Goal: Task Accomplishment & Management: Manage account settings

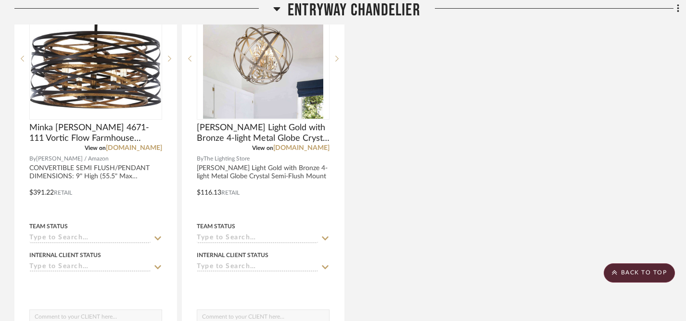
scroll to position [306, 0]
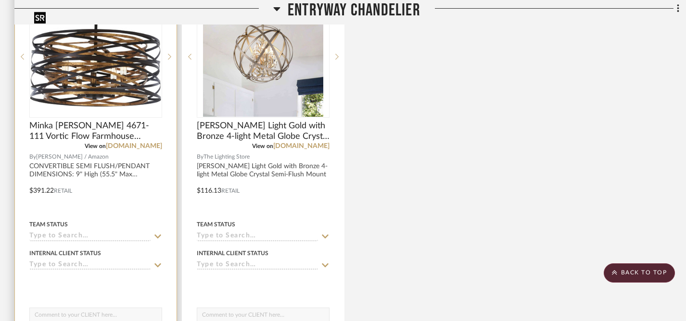
click at [0, 0] on img at bounding box center [0, 0] width 0 height 0
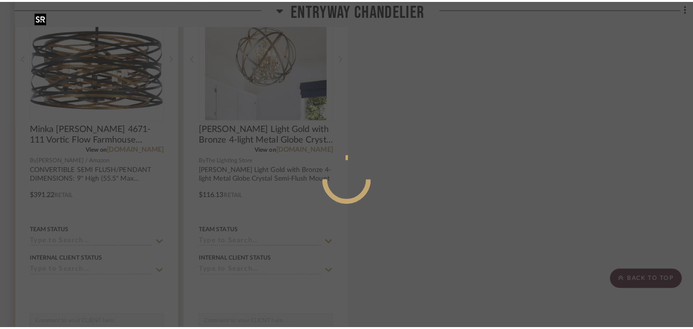
scroll to position [0, 0]
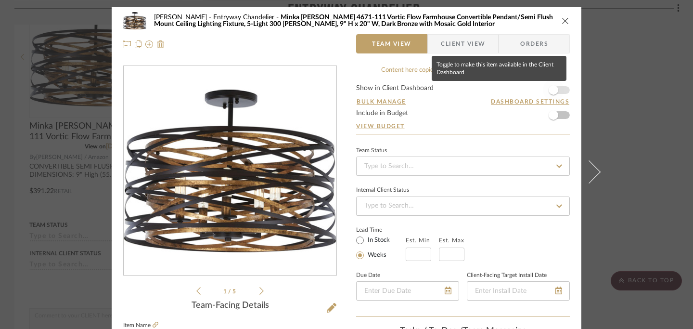
click at [551, 89] on span "button" at bounding box center [553, 90] width 10 height 10
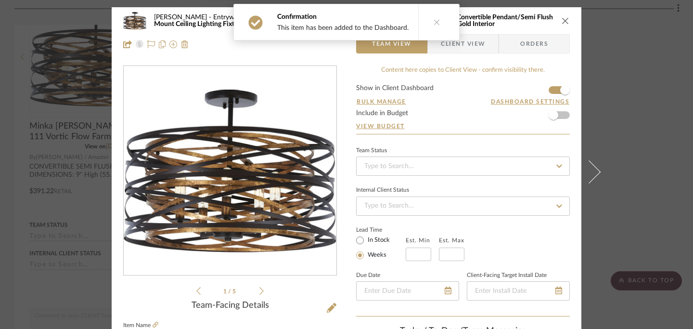
click at [563, 25] on button "close" at bounding box center [565, 20] width 9 height 9
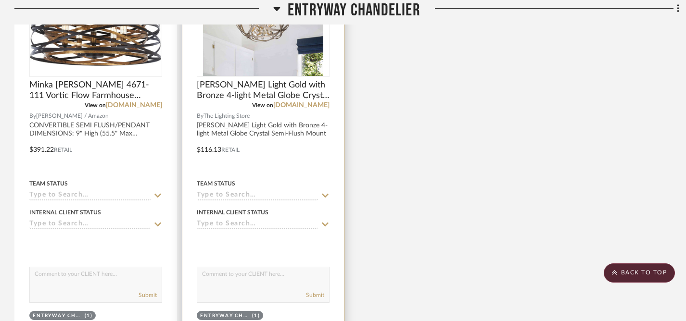
scroll to position [349, 0]
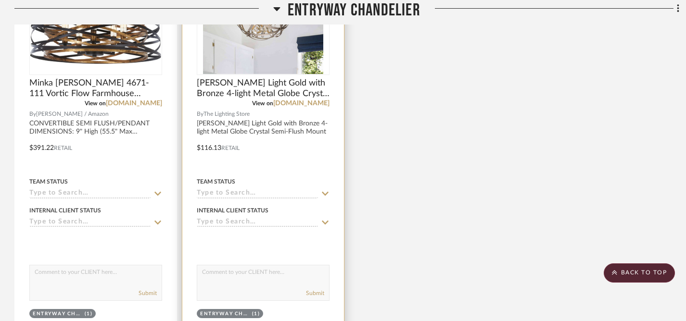
click at [231, 274] on textarea at bounding box center [263, 275] width 132 height 18
paste textarea "I get the vibe—let’s find one that feels a bit more high-end."
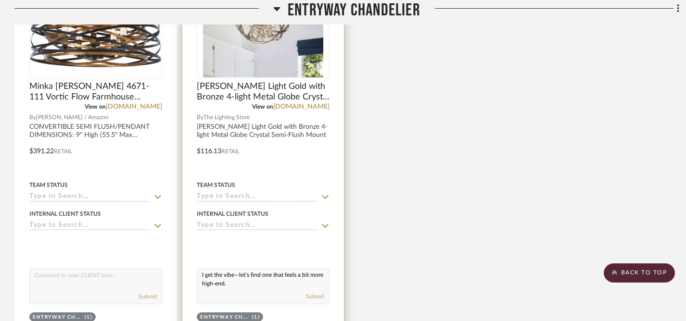
scroll to position [345, 0]
click at [324, 227] on icon at bounding box center [325, 227] width 9 height 8
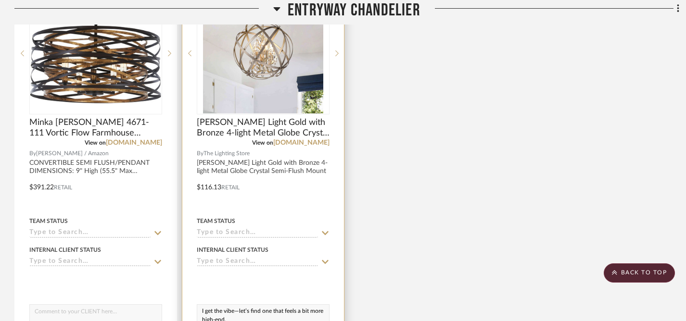
scroll to position [430, 0]
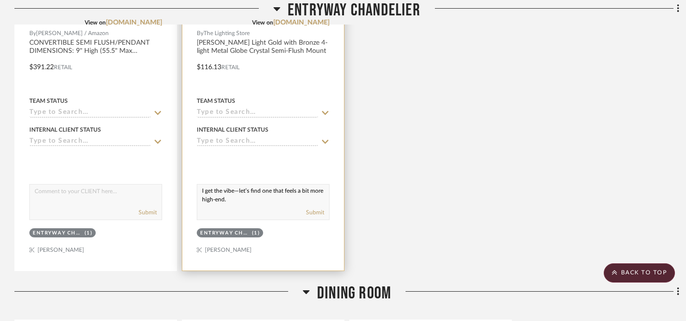
click at [326, 142] on icon at bounding box center [325, 142] width 7 height 4
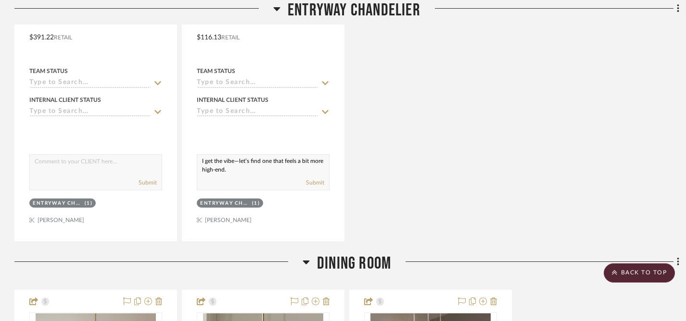
scroll to position [482, 0]
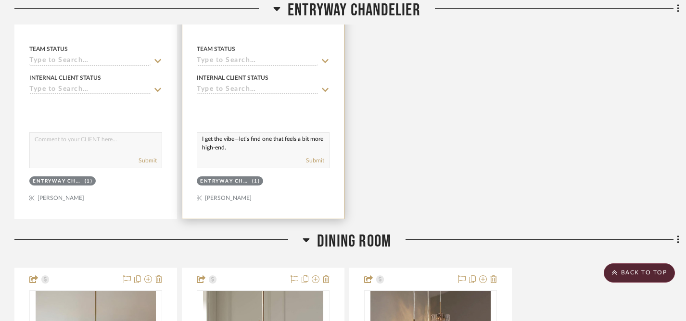
click at [326, 60] on icon at bounding box center [325, 61] width 9 height 8
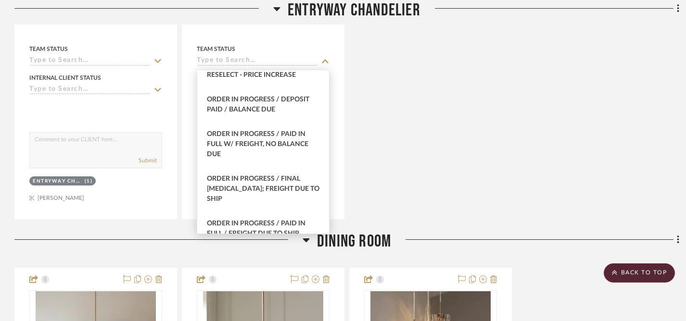
scroll to position [995, 0]
click at [391, 149] on div "Minka Lavery 4671-111 Vortic Flow Farmhouse Convertible Pendant/Semi Flush Moun…" at bounding box center [346, 8] width 665 height 422
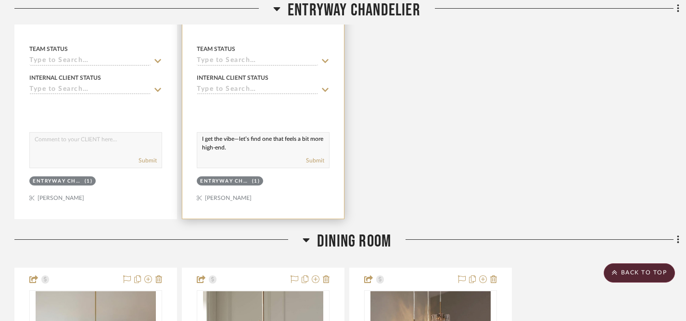
click at [201, 141] on textarea "I get the vibe—let’s find one that feels a bit more high-end." at bounding box center [263, 142] width 132 height 18
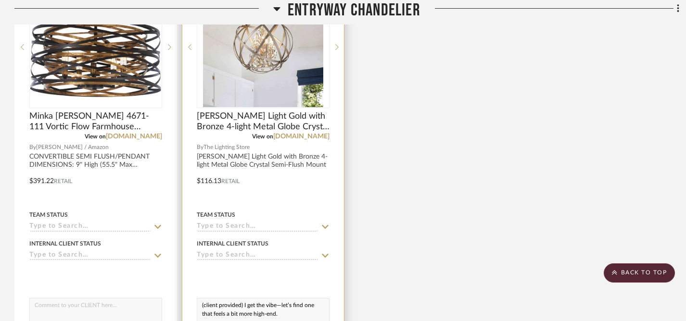
scroll to position [603, 0]
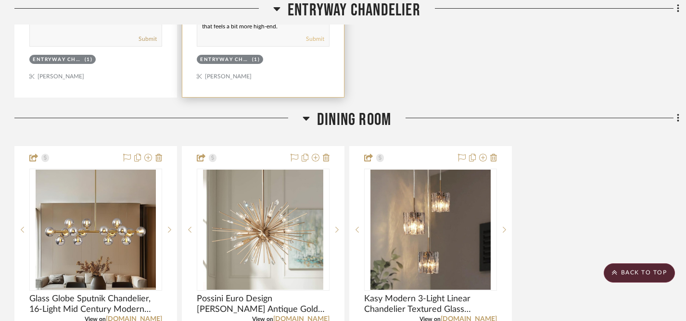
type textarea "(client provided) I get the vibe—let’s find one that feels a bit more high-end."
click at [316, 40] on button "Submit" at bounding box center [315, 39] width 18 height 9
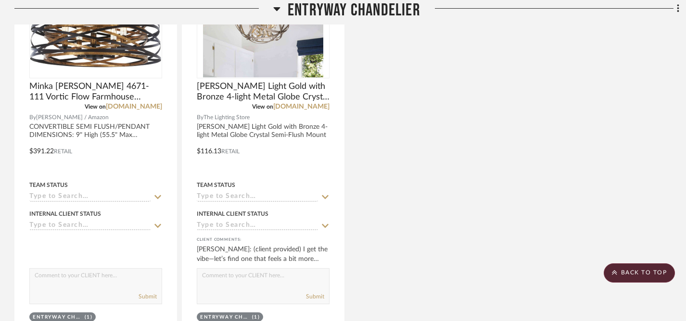
scroll to position [294, 0]
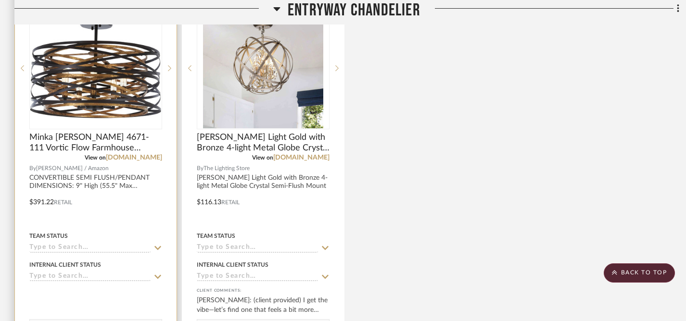
click at [156, 247] on icon at bounding box center [157, 248] width 9 height 8
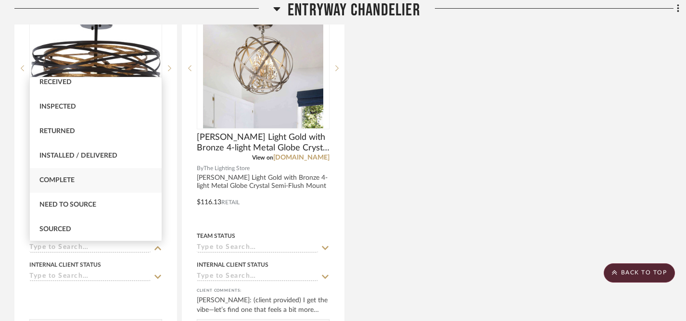
scroll to position [180, 0]
click at [90, 225] on div "Sourced" at bounding box center [96, 228] width 132 height 25
type input "9/3/2025"
type input "Sourced"
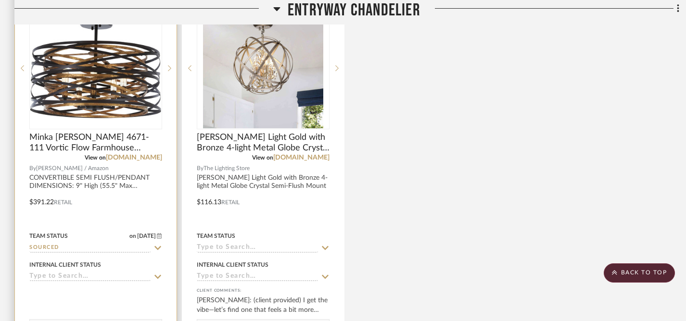
scroll to position [361, 0]
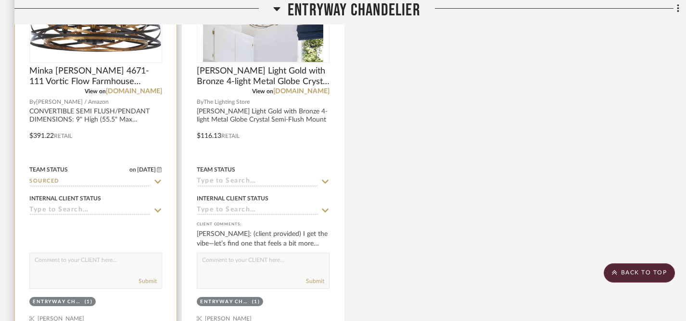
click at [157, 210] on icon at bounding box center [157, 211] width 9 height 8
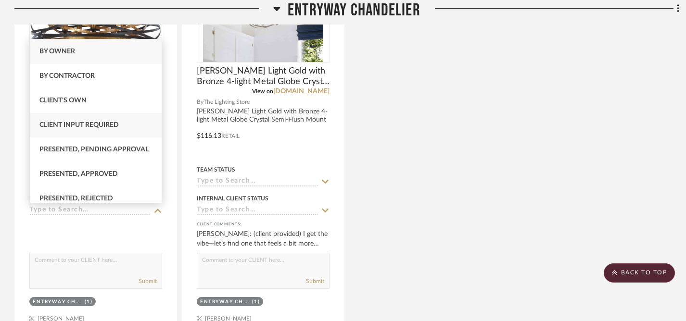
click at [104, 128] on span "Client Input Required" at bounding box center [78, 125] width 79 height 7
type input "9/3/2025"
type input "Client Input Required"
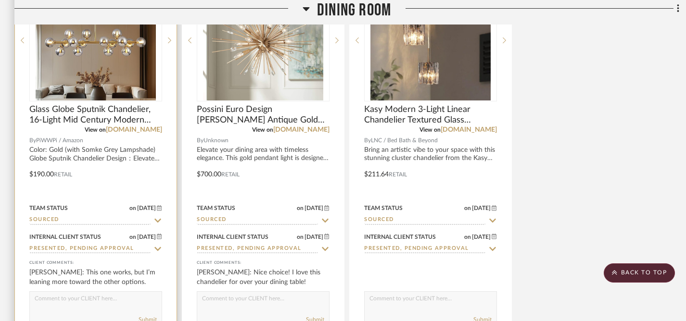
scroll to position [845, 0]
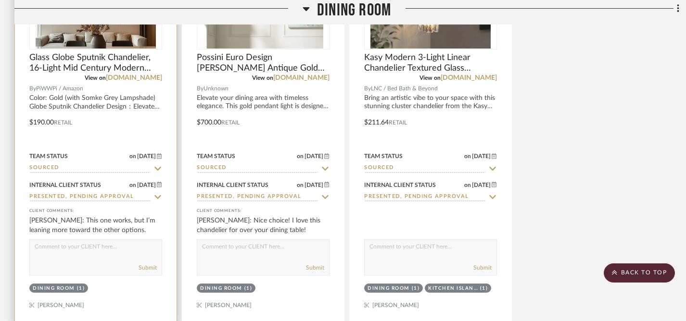
click at [107, 248] on textarea at bounding box center [96, 249] width 132 height 18
type textarea "(client provided)"
click at [159, 169] on icon at bounding box center [157, 169] width 9 height 8
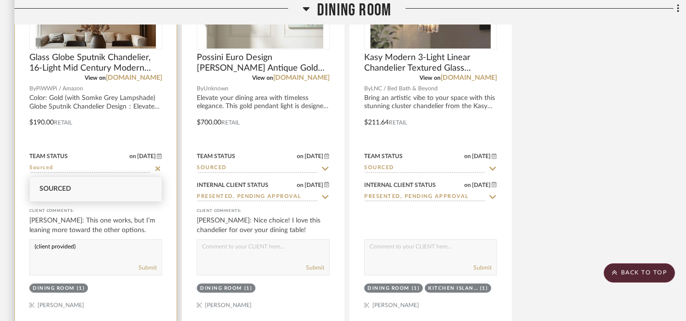
click at [156, 170] on icon at bounding box center [157, 168] width 5 height 5
type input "9/3/2025"
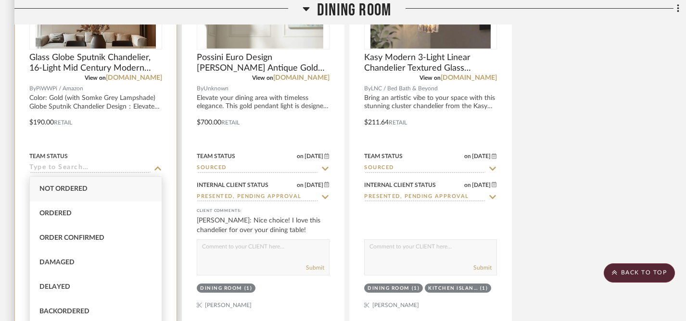
click at [125, 153] on div "Team Status" at bounding box center [95, 156] width 133 height 9
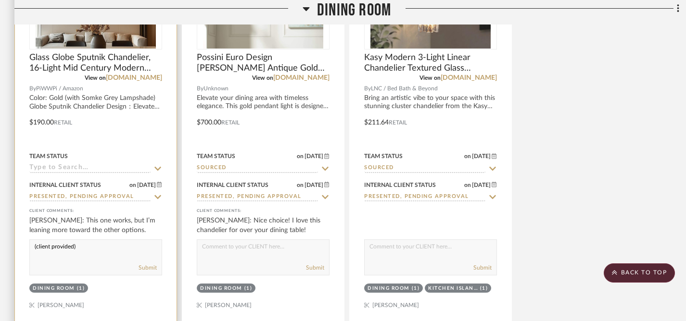
click at [157, 197] on icon at bounding box center [157, 197] width 7 height 4
click at [157, 198] on icon at bounding box center [157, 197] width 5 height 5
type input "9/3/2025"
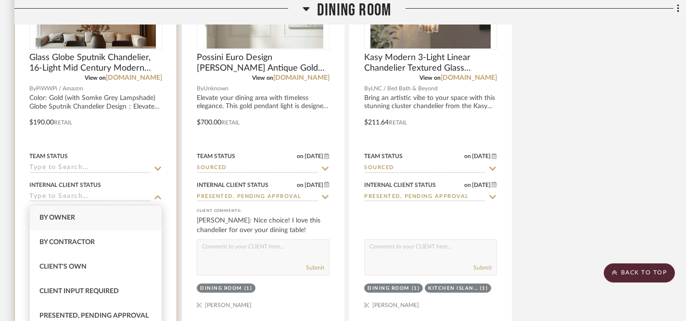
click at [136, 146] on div at bounding box center [96, 115] width 162 height 421
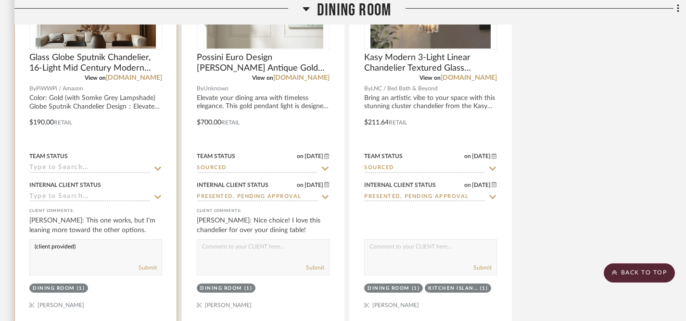
click at [155, 196] on icon at bounding box center [157, 197] width 7 height 4
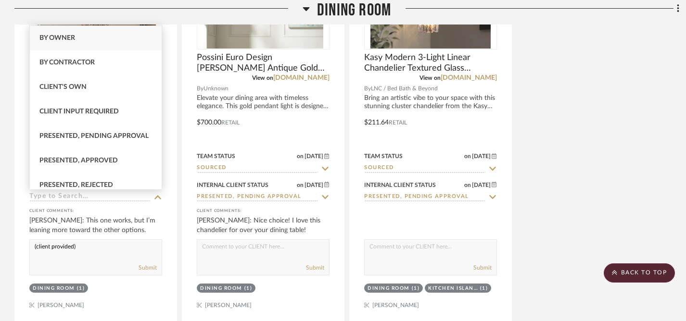
click at [69, 36] on span "By Owner" at bounding box center [57, 38] width 36 height 7
type input "By Owner"
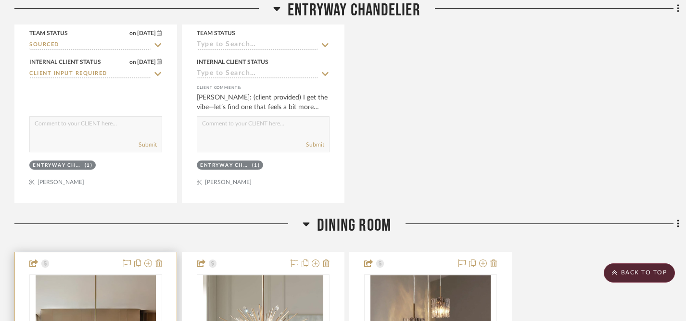
scroll to position [387, 0]
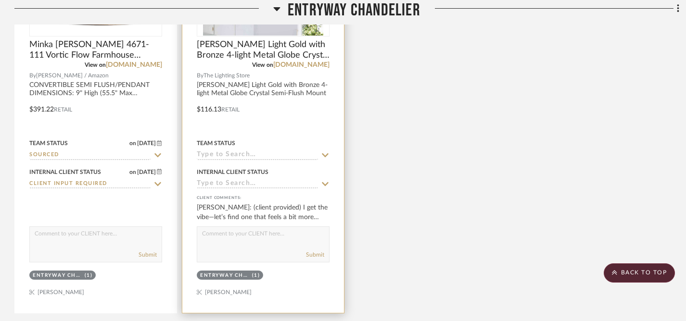
click at [325, 184] on icon at bounding box center [325, 184] width 9 height 8
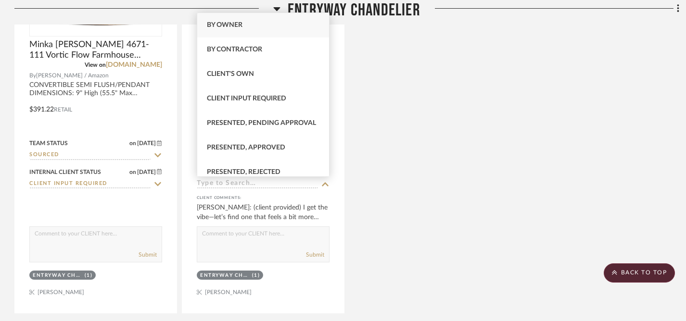
click at [228, 28] on span "By Owner" at bounding box center [225, 25] width 36 height 7
type input "9/3/2025"
type input "By Owner"
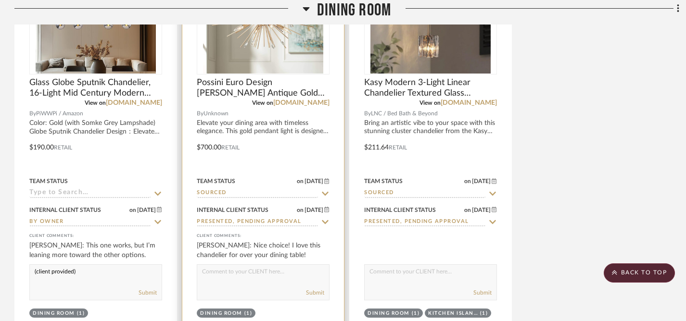
scroll to position [843, 0]
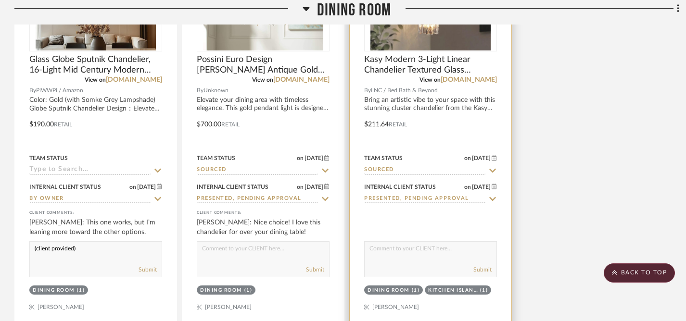
click at [494, 201] on icon at bounding box center [492, 199] width 9 height 8
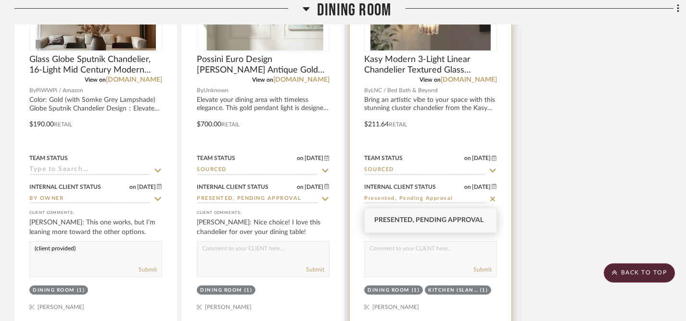
click at [493, 202] on icon at bounding box center [492, 199] width 9 height 8
type input "9/3/2025"
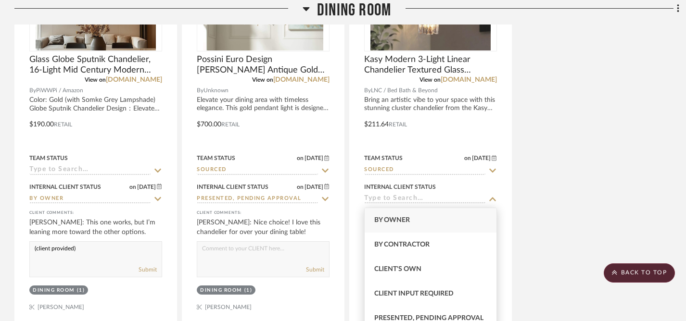
click at [431, 223] on div "By Owner" at bounding box center [431, 220] width 132 height 25
type input "By Owner"
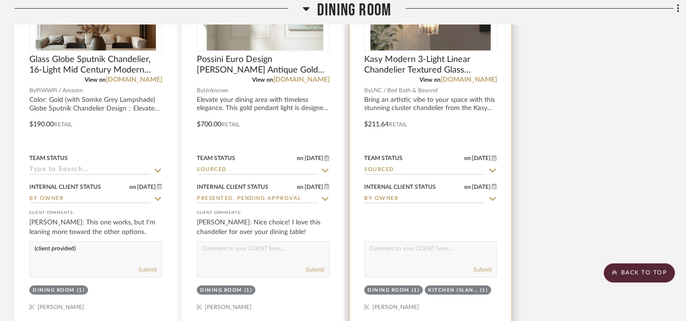
click at [494, 168] on icon at bounding box center [492, 171] width 9 height 8
type input "9/3/2025"
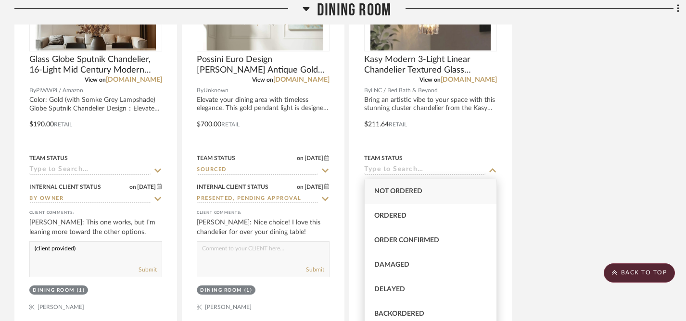
click at [593, 168] on div "Glass Globe Sputnik Chandelier, 16-Light Mid Century Modern Light Fixture Over …" at bounding box center [346, 118] width 665 height 422
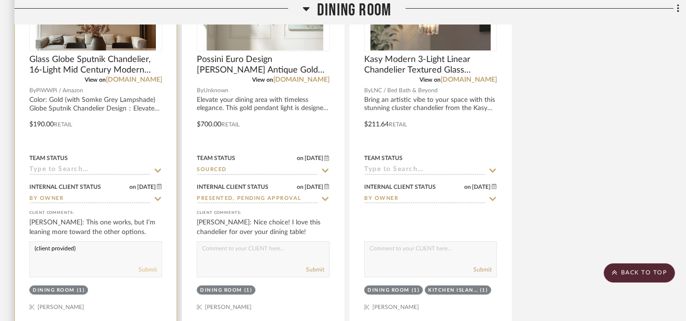
click at [146, 271] on button "Submit" at bounding box center [148, 270] width 18 height 9
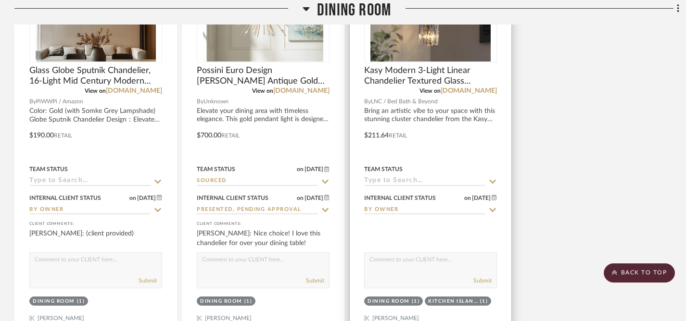
scroll to position [834, 0]
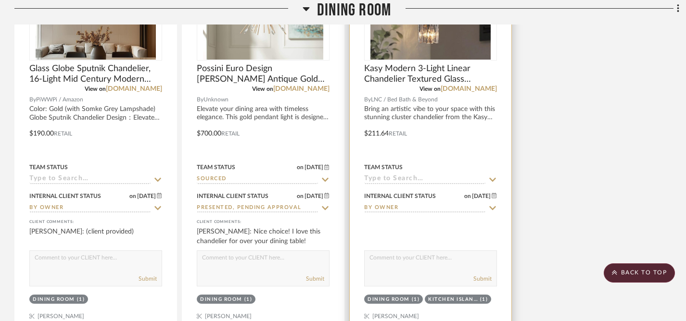
click at [391, 257] on textarea at bounding box center [431, 260] width 132 height 18
type textarea "(client provided)"
click at [486, 279] on button "Submit" at bounding box center [482, 279] width 18 height 9
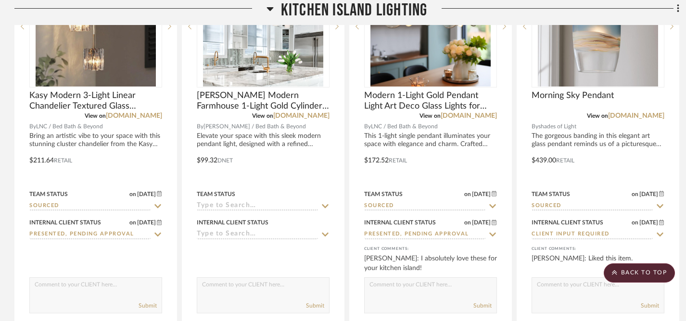
scroll to position [1305, 0]
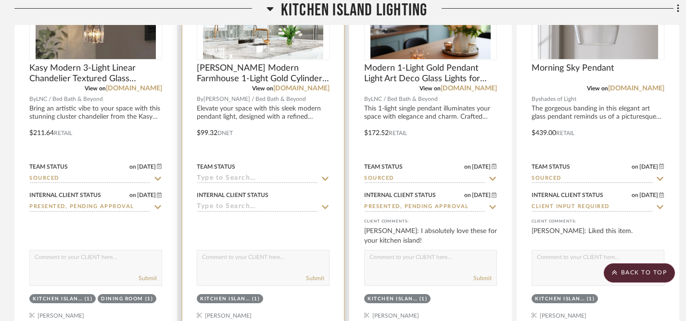
click at [327, 208] on icon at bounding box center [325, 207] width 9 height 8
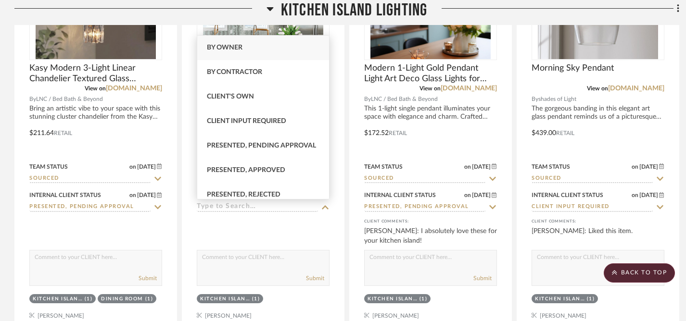
click at [254, 55] on div "By Owner" at bounding box center [263, 48] width 132 height 25
type input "9/3/2025"
type input "By Owner"
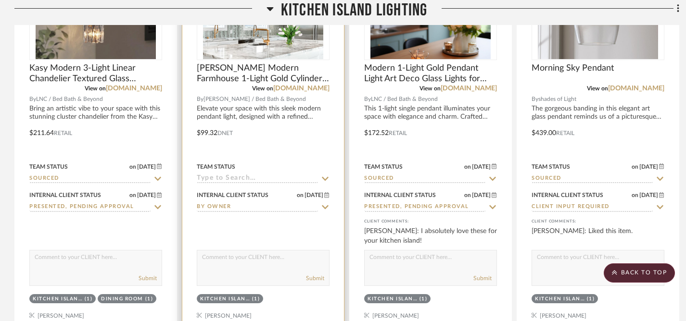
click at [267, 260] on textarea at bounding box center [263, 260] width 132 height 18
type textarea "c"
type textarea "(client provided)"
click at [315, 278] on button "Submit" at bounding box center [315, 278] width 18 height 9
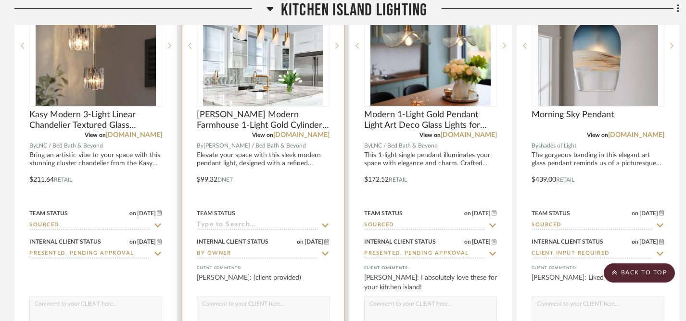
scroll to position [1310, 0]
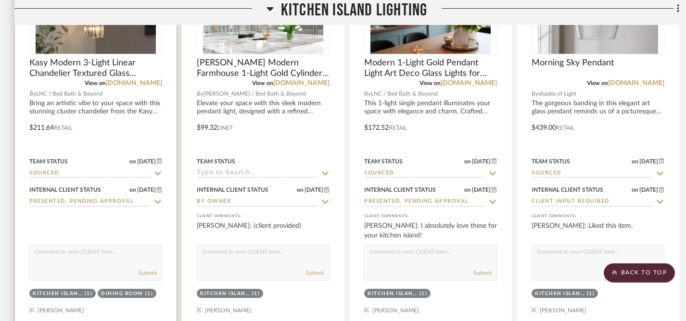
click at [158, 173] on icon at bounding box center [157, 174] width 9 height 8
click at [158, 173] on icon at bounding box center [157, 173] width 5 height 5
type input "9/3/2025"
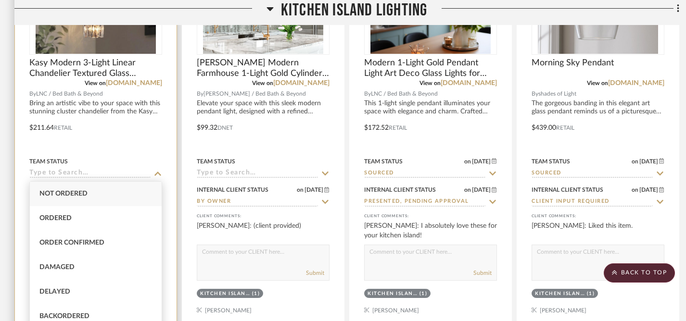
click at [127, 153] on div at bounding box center [96, 121] width 162 height 421
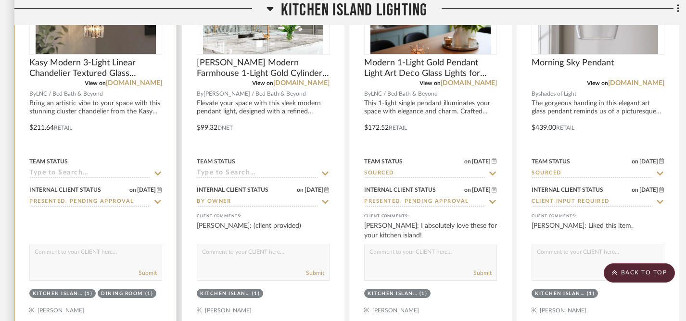
click at [158, 199] on icon at bounding box center [157, 202] width 9 height 8
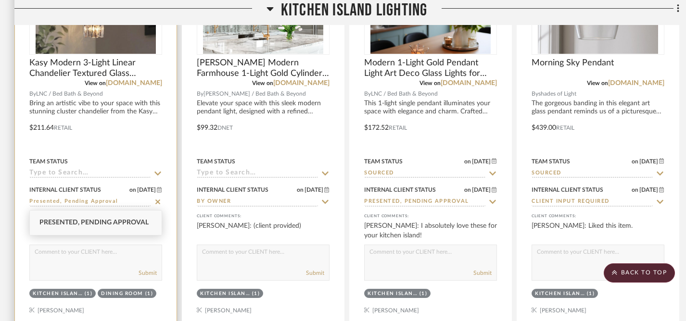
click at [158, 199] on icon at bounding box center [157, 202] width 9 height 8
type input "9/3/2025"
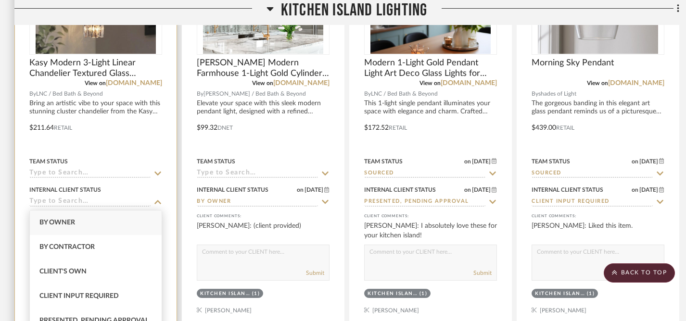
click at [99, 228] on div "By Owner" at bounding box center [96, 223] width 132 height 25
type input "By Owner"
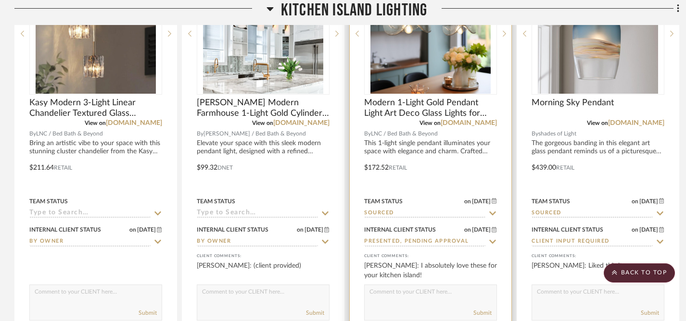
scroll to position [1281, 0]
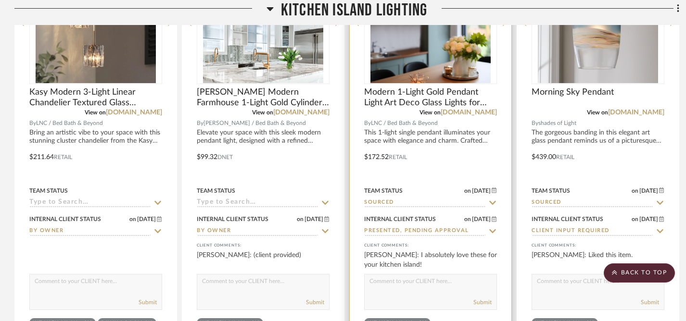
click at [495, 229] on icon at bounding box center [492, 232] width 9 height 8
click at [494, 229] on icon at bounding box center [492, 231] width 5 height 5
type input "9/3/2025"
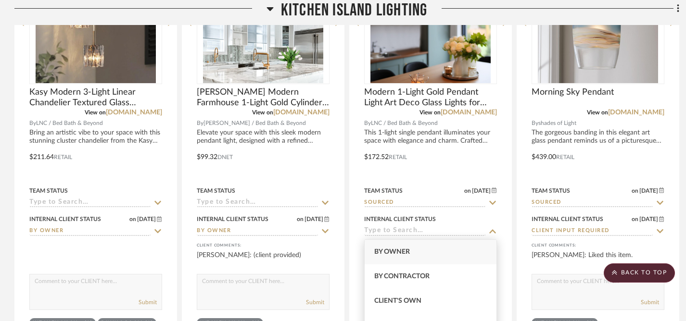
click at [424, 256] on div "By Owner" at bounding box center [431, 252] width 132 height 25
type input "By Owner"
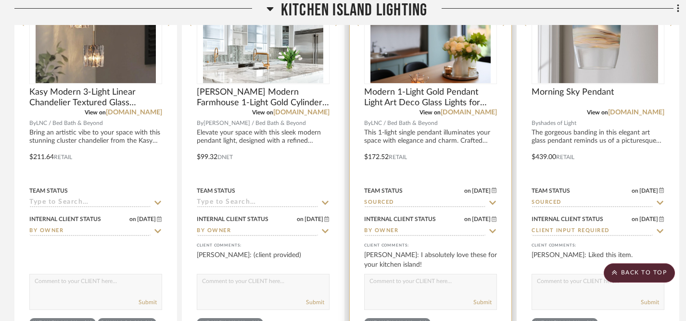
click at [490, 204] on icon at bounding box center [492, 203] width 9 height 8
click at [490, 203] on icon at bounding box center [492, 203] width 9 height 8
type input "9/3/2025"
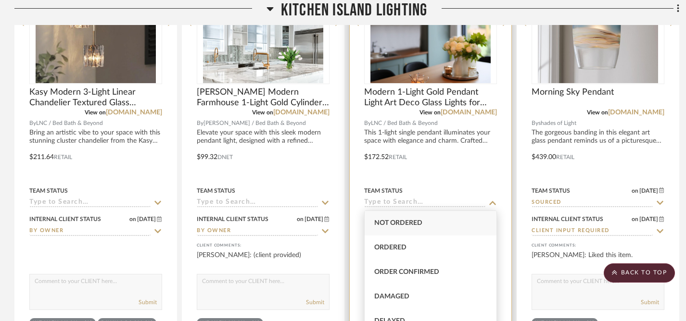
click at [461, 166] on div at bounding box center [431, 150] width 162 height 421
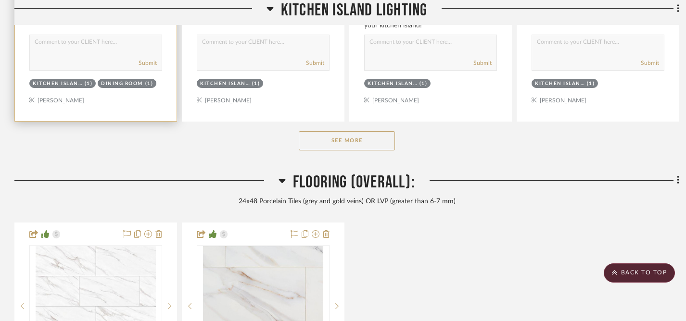
scroll to position [1524, 0]
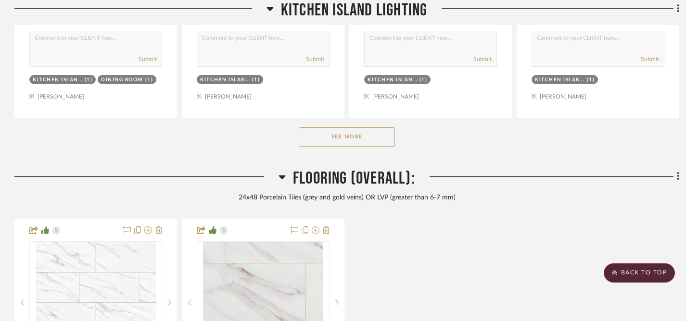
click at [328, 132] on button "See More" at bounding box center [347, 136] width 96 height 19
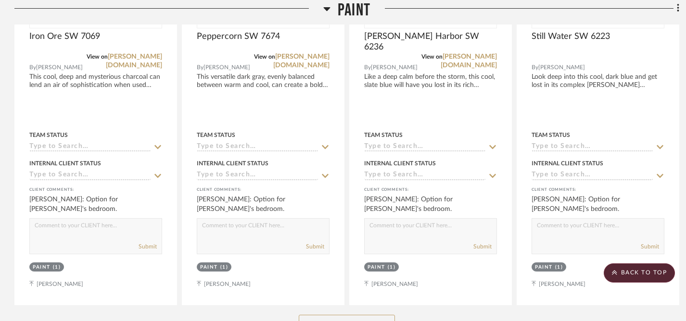
scroll to position [2815, 0]
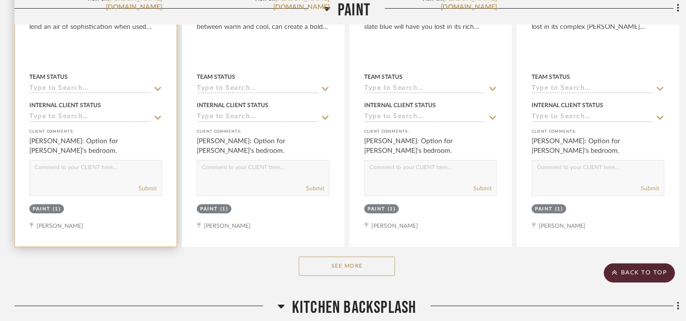
click at [156, 85] on icon at bounding box center [157, 89] width 9 height 8
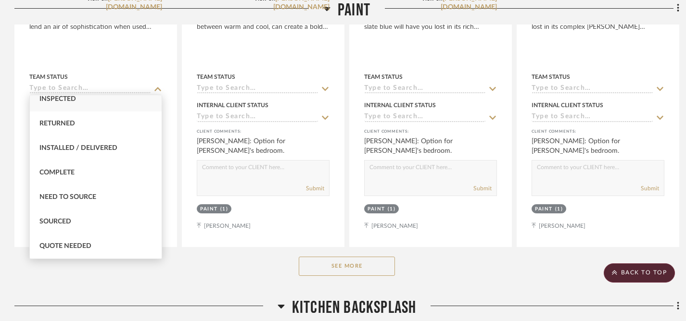
scroll to position [204, 0]
click at [89, 219] on div "Sourced" at bounding box center [96, 222] width 132 height 25
type input "9/3/2025"
type input "Sourced"
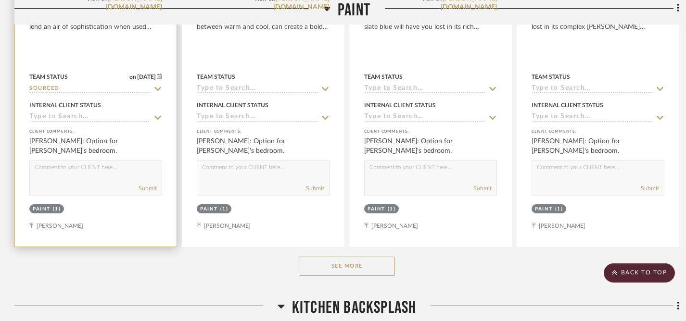
click at [158, 114] on icon at bounding box center [157, 118] width 9 height 8
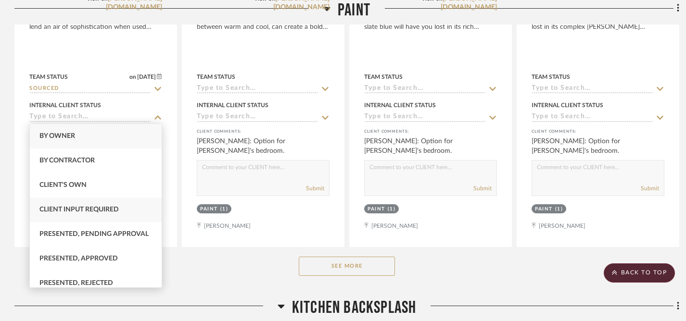
click at [104, 207] on span "Client Input Required" at bounding box center [78, 209] width 79 height 7
type input "9/3/2025"
type input "Client Input Required"
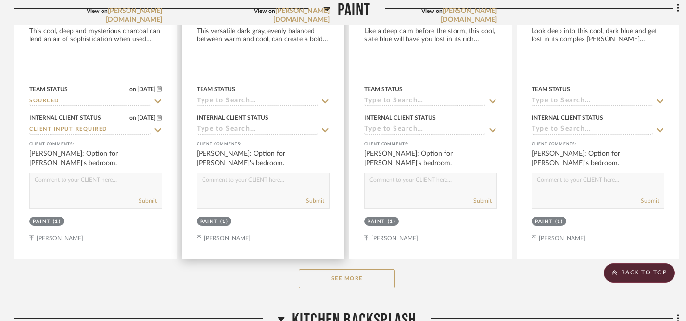
scroll to position [2796, 0]
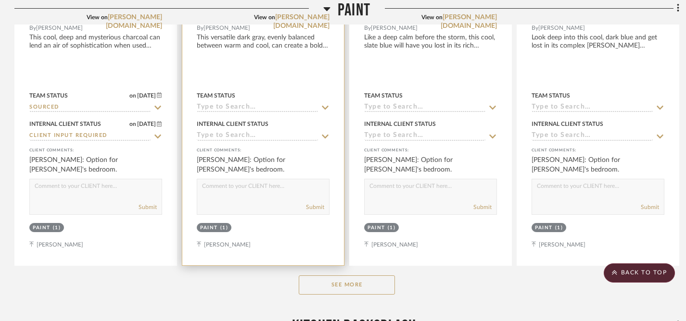
click at [324, 105] on icon at bounding box center [325, 108] width 9 height 8
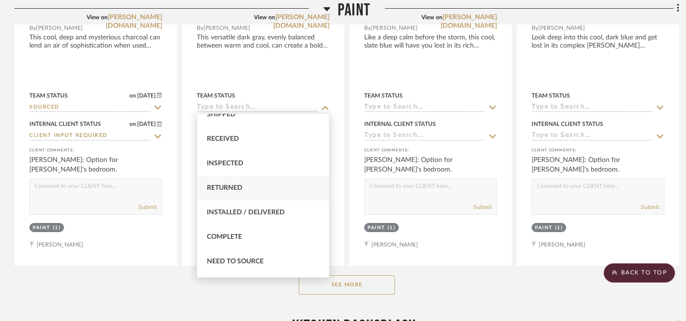
scroll to position [222, 0]
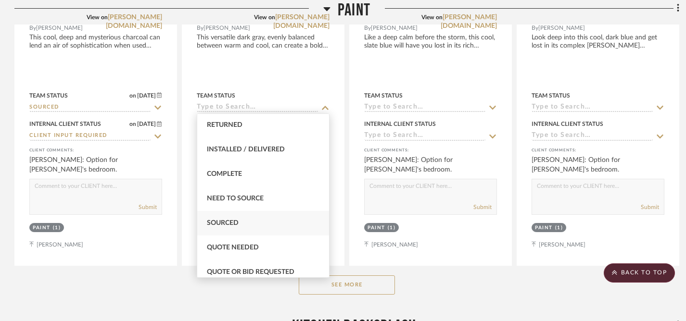
click at [225, 222] on span "Sourced" at bounding box center [223, 223] width 32 height 7
type input "9/3/2025"
type input "Sourced"
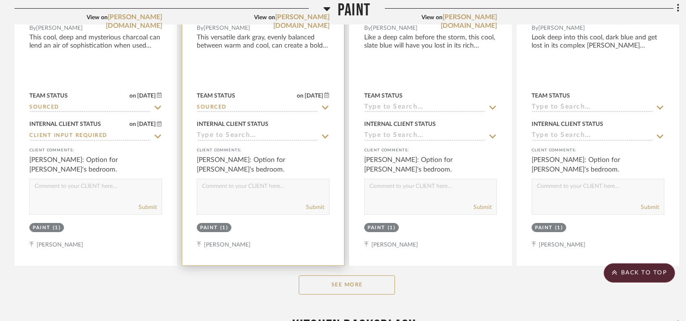
click at [324, 133] on icon at bounding box center [325, 137] width 9 height 8
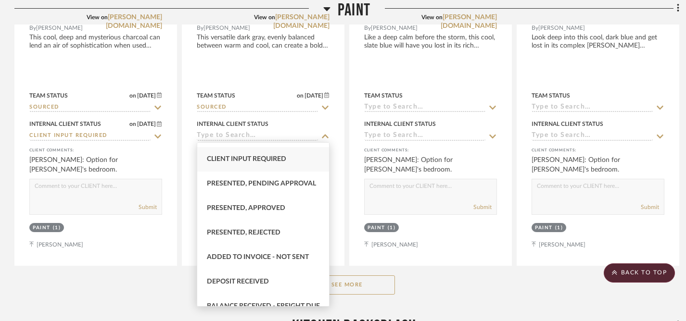
scroll to position [69, 0]
click at [269, 159] on span "Client Input Required" at bounding box center [246, 159] width 79 height 7
type input "9/3/2025"
type input "Client Input Required"
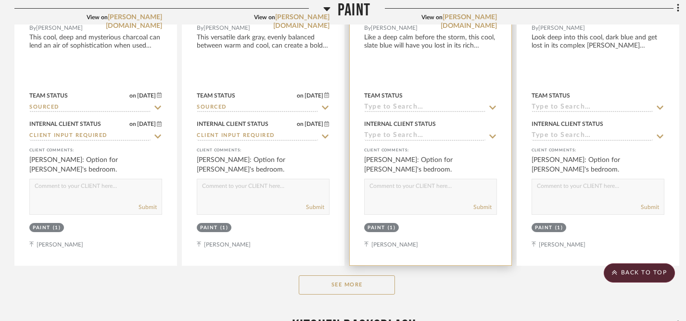
click at [496, 104] on icon at bounding box center [492, 108] width 9 height 8
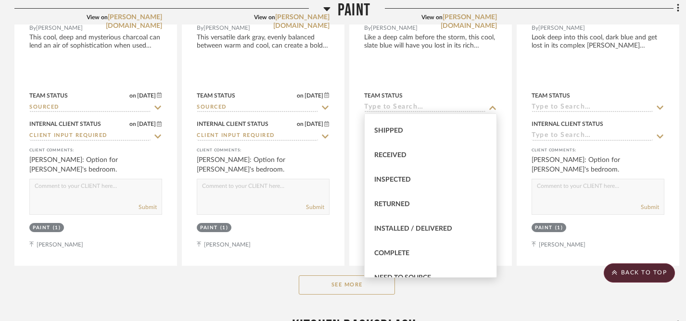
scroll to position [314, 0]
click at [391, 135] on div "Sourced" at bounding box center [431, 131] width 132 height 25
type input "9/3/2025"
type input "Sourced"
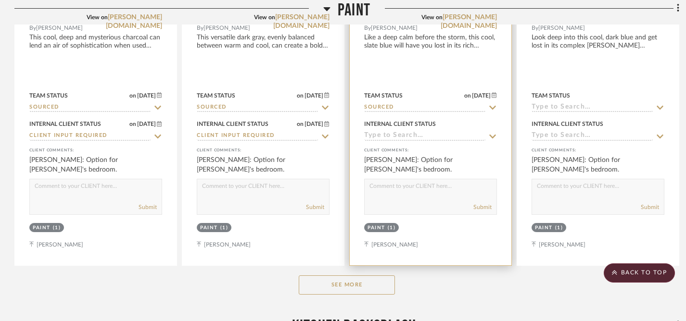
click at [495, 133] on icon at bounding box center [492, 137] width 9 height 8
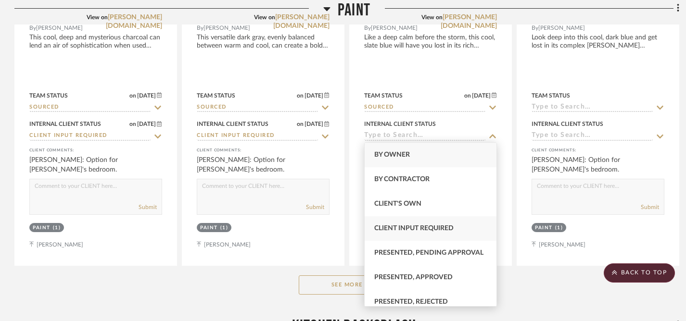
click at [440, 229] on span "Client Input Required" at bounding box center [413, 228] width 79 height 7
type input "9/3/2025"
type input "Client Input Required"
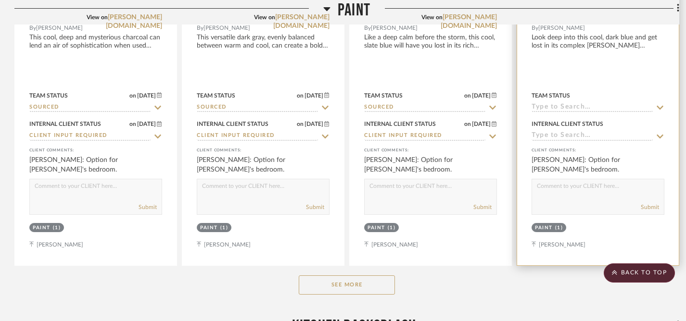
click at [660, 105] on icon at bounding box center [660, 108] width 9 height 8
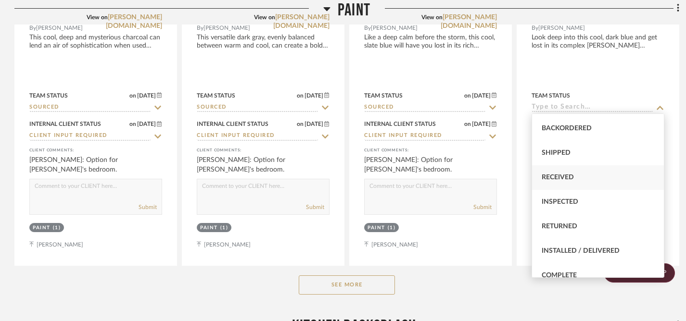
scroll to position [197, 0]
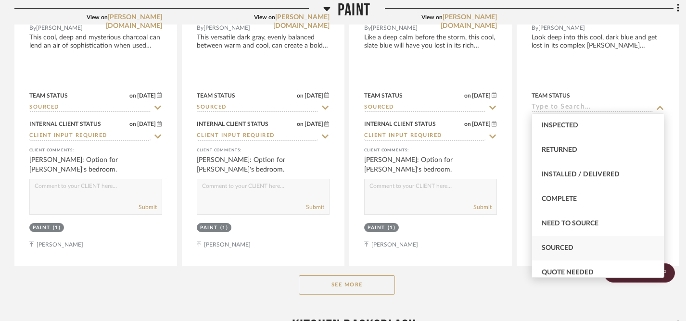
click at [588, 246] on div "Sourced" at bounding box center [598, 248] width 132 height 25
type input "9/3/2025"
type input "Sourced"
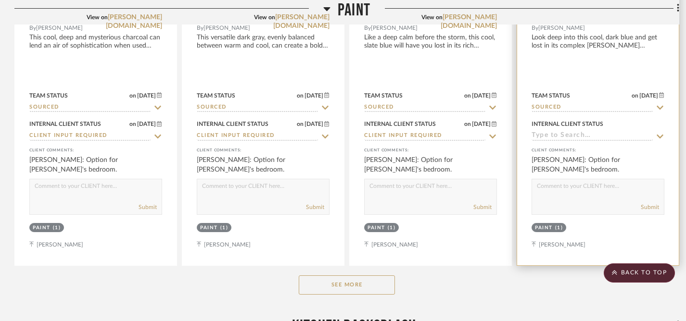
click at [662, 135] on icon at bounding box center [660, 137] width 7 height 4
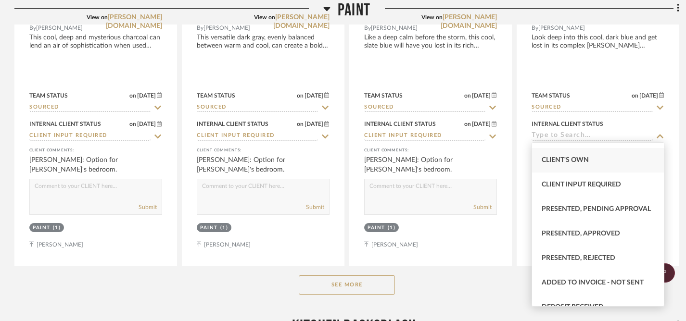
scroll to position [49, 0]
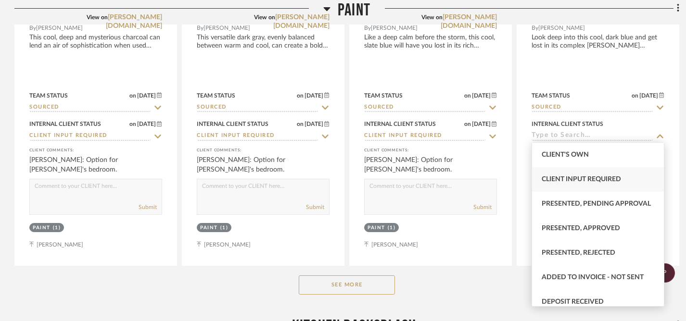
click at [591, 181] on span "Client Input Required" at bounding box center [581, 179] width 79 height 7
type input "9/3/2025"
type input "Client Input Required"
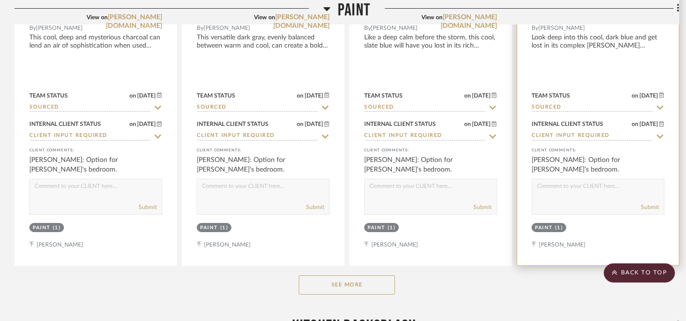
scroll to position [2968, 0]
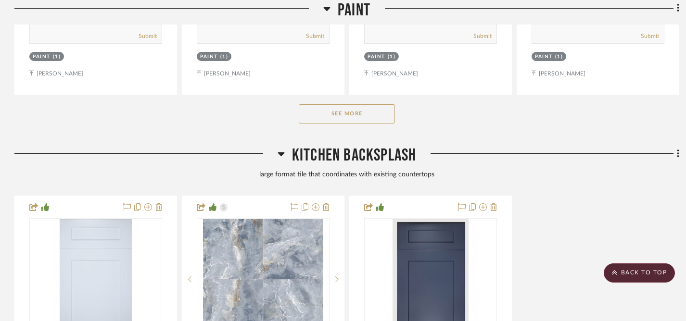
click at [350, 115] on button "See More" at bounding box center [347, 113] width 96 height 19
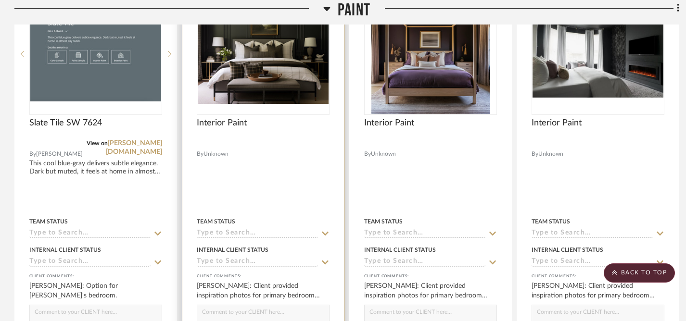
scroll to position [3099, 0]
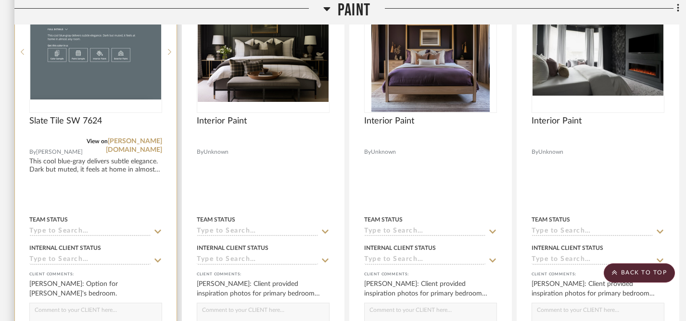
click at [159, 230] on icon at bounding box center [157, 232] width 7 height 4
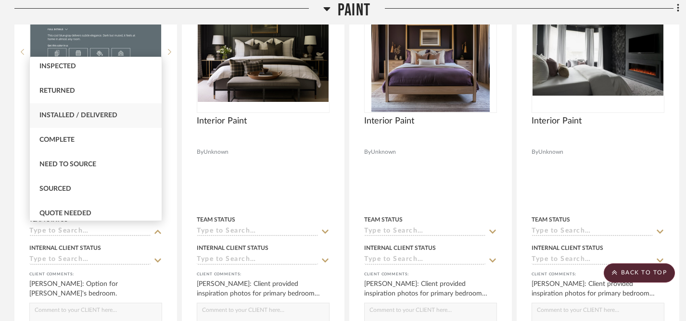
scroll to position [208, 0]
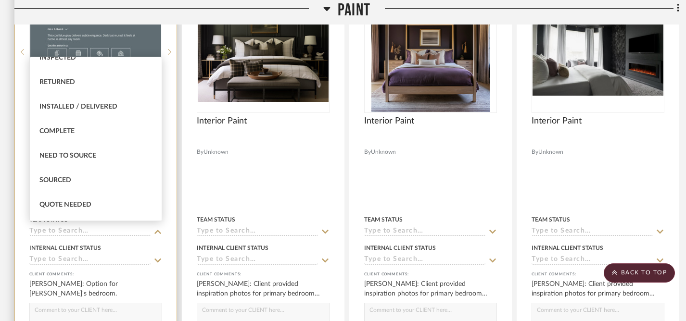
click at [81, 178] on div "Sourced" at bounding box center [96, 180] width 132 height 25
type input "9/3/2025"
type input "Sourced"
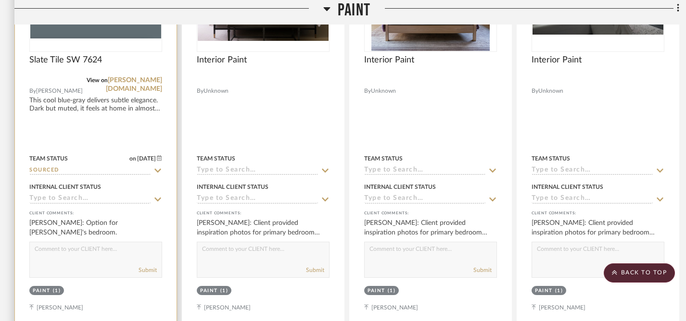
scroll to position [3162, 0]
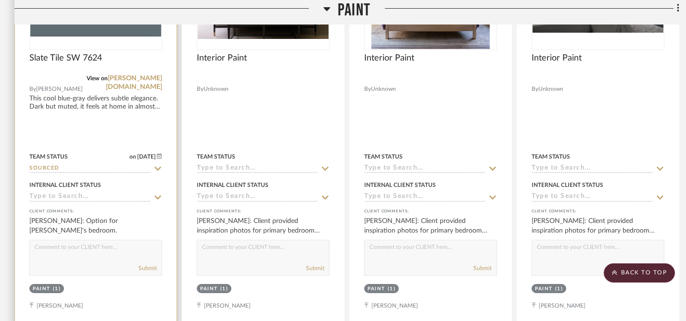
click at [155, 196] on icon at bounding box center [157, 198] width 7 height 4
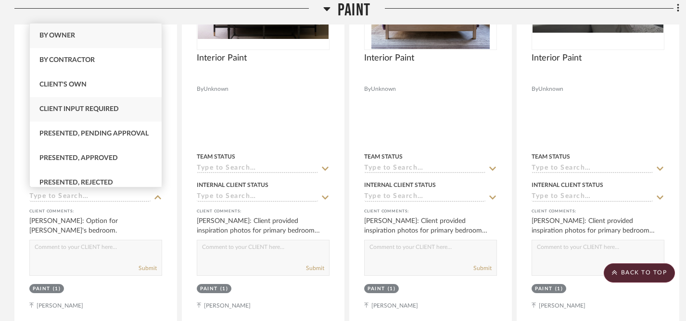
click at [62, 108] on span "Client Input Required" at bounding box center [78, 109] width 79 height 7
type input "9/3/2025"
type input "Client Input Required"
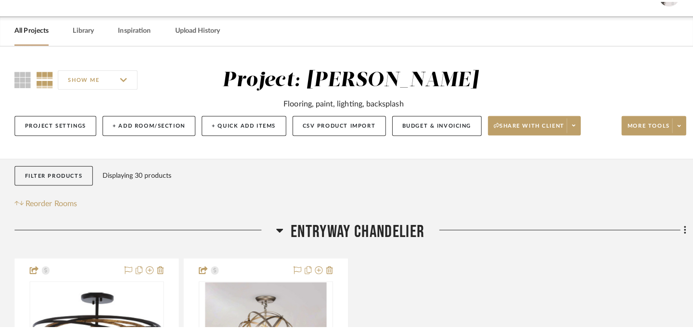
scroll to position [0, 0]
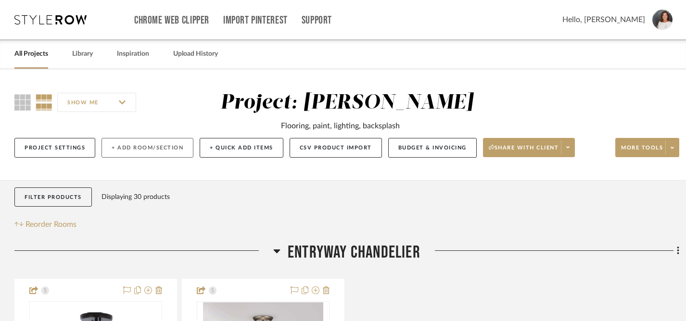
click at [136, 151] on button "+ Add Room/Section" at bounding box center [147, 148] width 92 height 20
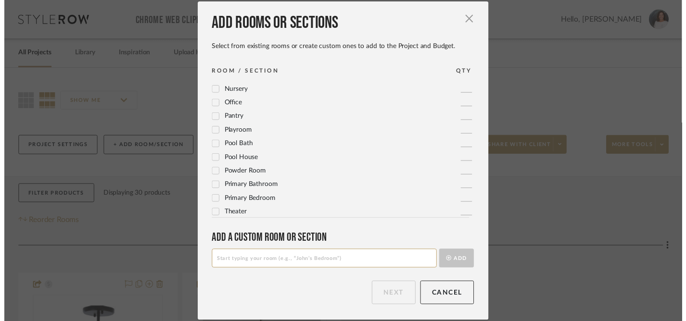
scroll to position [321, 0]
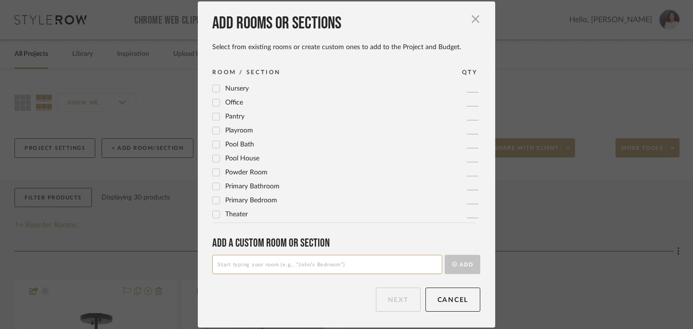
click at [213, 201] on icon at bounding box center [216, 200] width 7 height 7
click at [397, 302] on button "Next" at bounding box center [398, 299] width 45 height 24
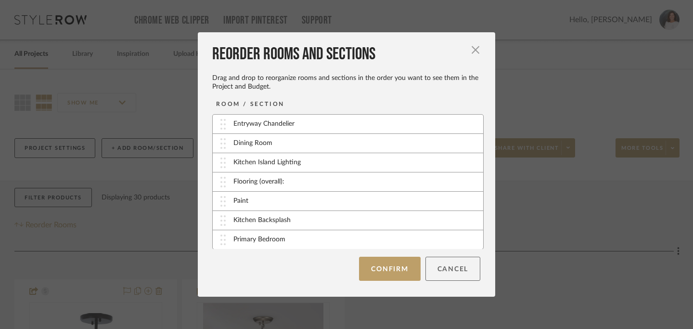
click at [447, 271] on button "Cancel" at bounding box center [452, 268] width 55 height 24
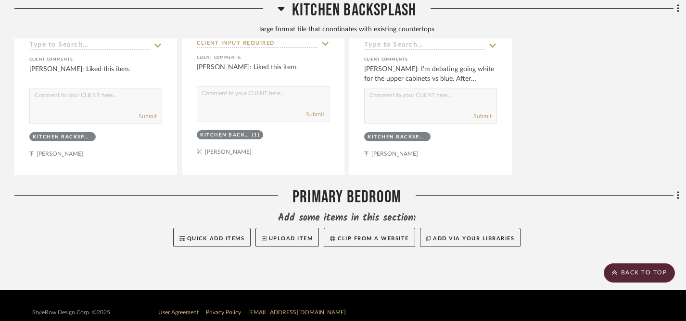
scroll to position [4700, 0]
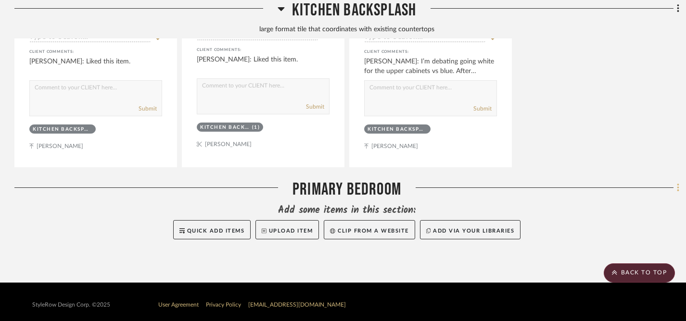
click at [677, 183] on icon at bounding box center [678, 188] width 3 height 11
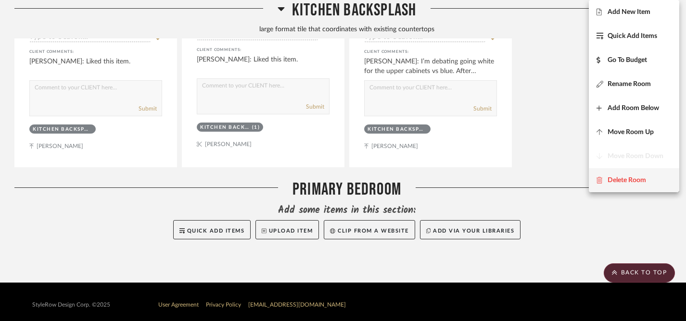
click at [608, 184] on button "Delete Room" at bounding box center [634, 180] width 90 height 24
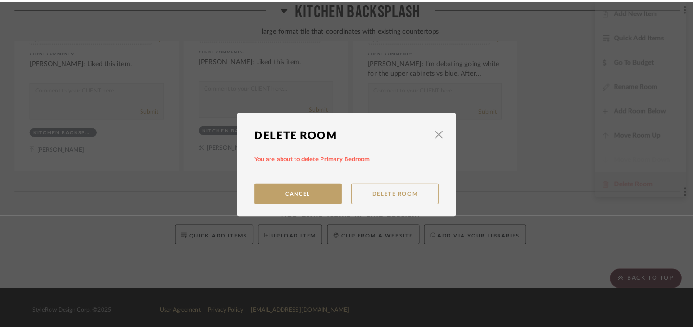
scroll to position [0, 0]
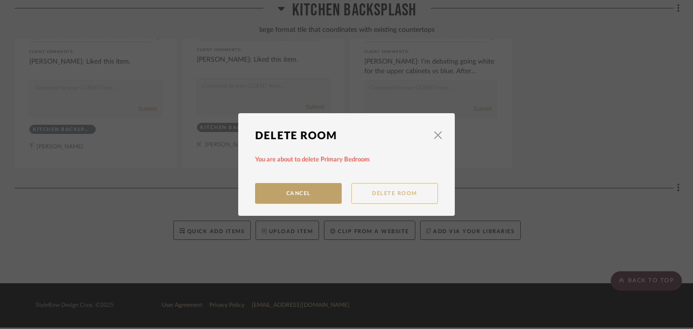
click at [385, 197] on button "Delete Room" at bounding box center [394, 193] width 87 height 21
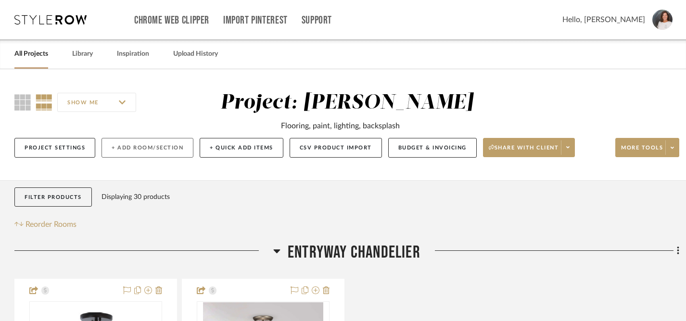
click at [145, 152] on button "+ Add Room/Section" at bounding box center [147, 148] width 92 height 20
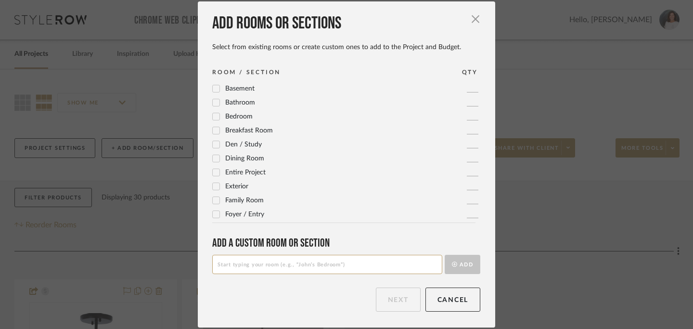
click at [248, 269] on input at bounding box center [327, 263] width 230 height 19
type input "PAINT (Primary Bedroom)"
click at [463, 262] on button "Add" at bounding box center [462, 263] width 36 height 19
click at [389, 300] on button "Next" at bounding box center [398, 299] width 45 height 24
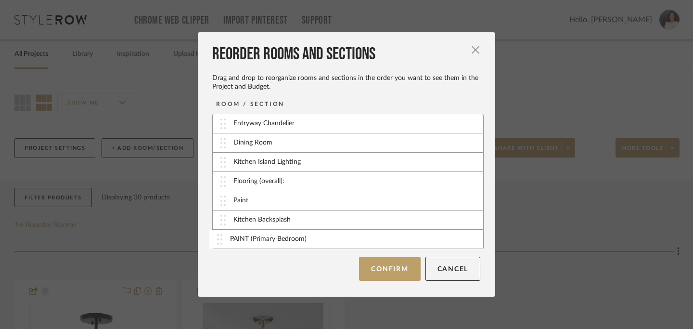
scroll to position [1, 0]
drag, startPoint x: 220, startPoint y: 238, endPoint x: 219, endPoint y: 216, distance: 22.1
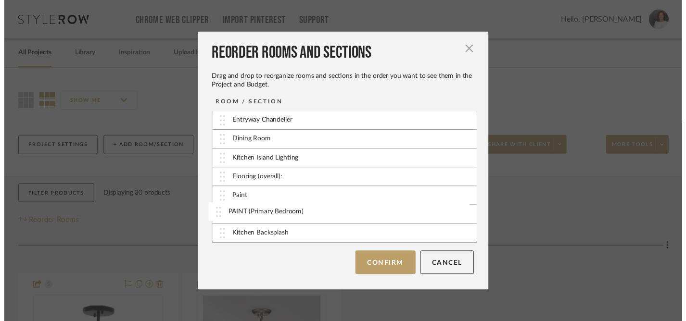
scroll to position [0, 0]
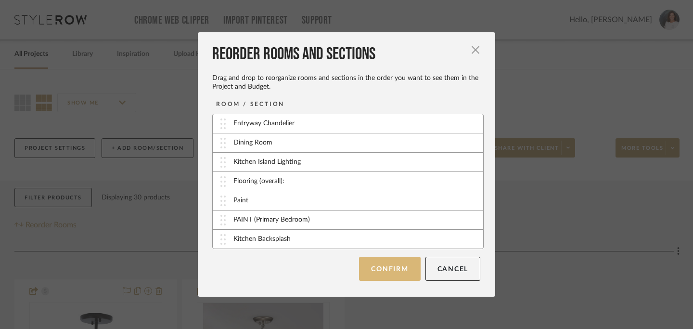
click at [393, 269] on button "Confirm" at bounding box center [389, 268] width 61 height 24
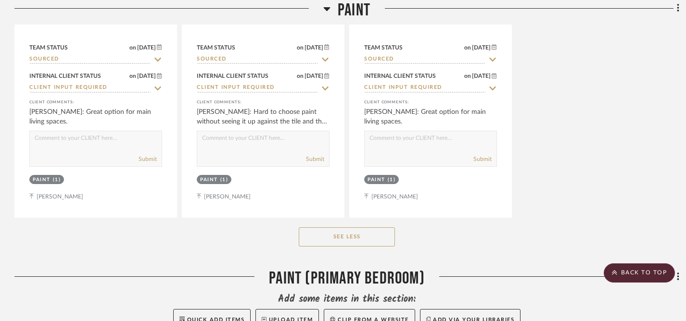
scroll to position [4271, 0]
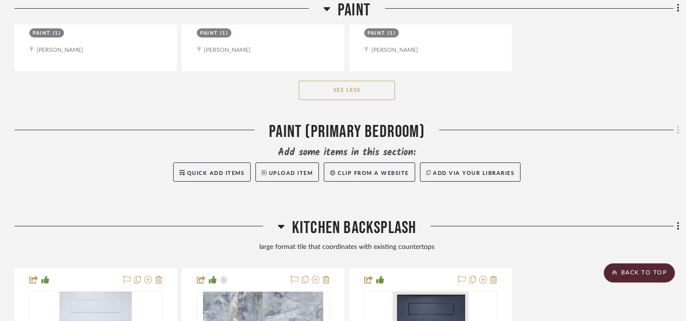
click at [677, 127] on icon at bounding box center [678, 130] width 3 height 11
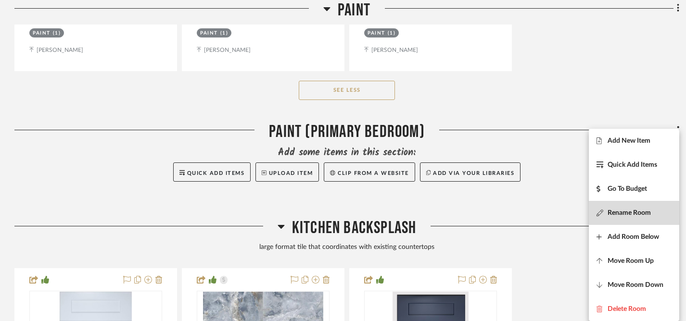
click at [636, 211] on span "Rename Room" at bounding box center [629, 213] width 43 height 8
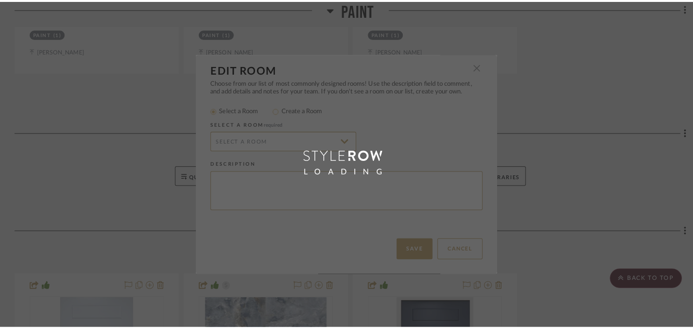
scroll to position [0, 0]
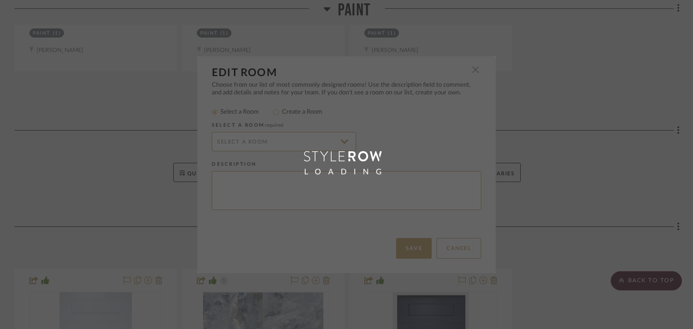
radio input "false"
radio input "true"
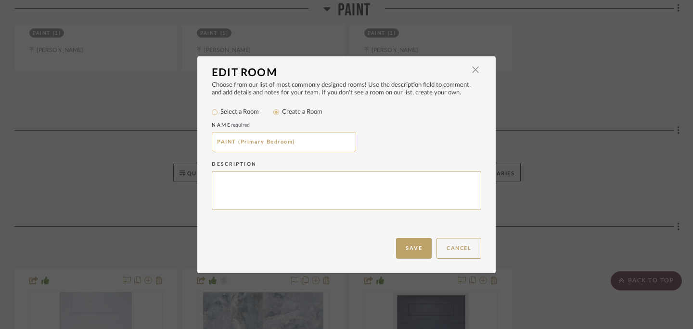
click at [231, 141] on input "PAINT (Primary Bedroom)" at bounding box center [284, 141] width 144 height 19
type input "Paint (Primary Bedroom)"
click at [412, 245] on button "Save" at bounding box center [414, 248] width 36 height 21
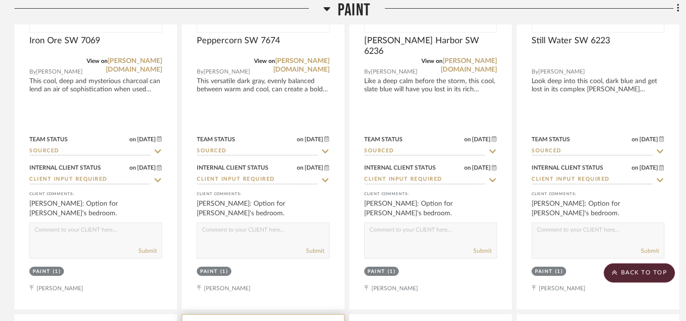
scroll to position [2568, 0]
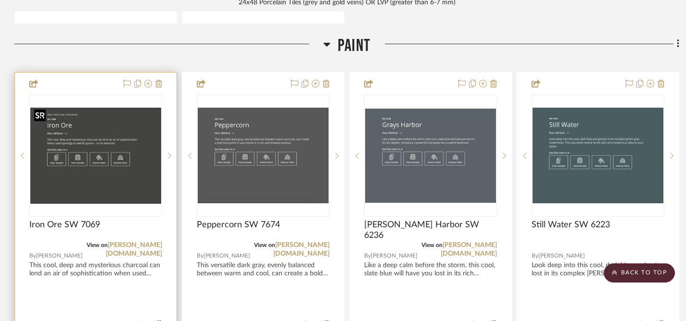
click at [127, 115] on img "0" at bounding box center [95, 156] width 131 height 96
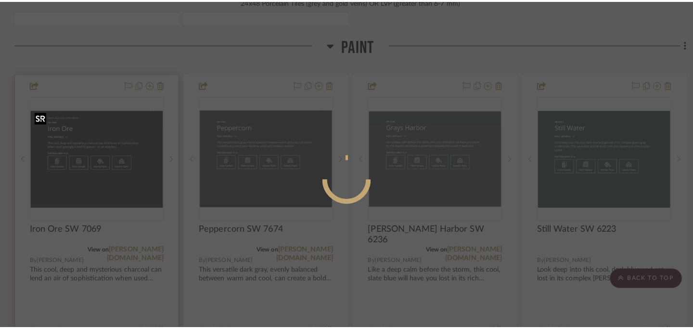
scroll to position [0, 0]
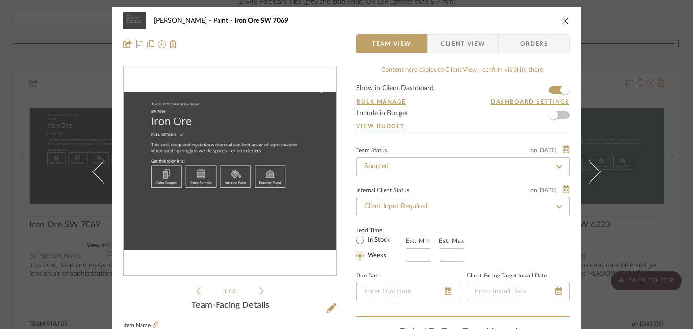
click at [561, 22] on icon "close" at bounding box center [565, 21] width 8 height 8
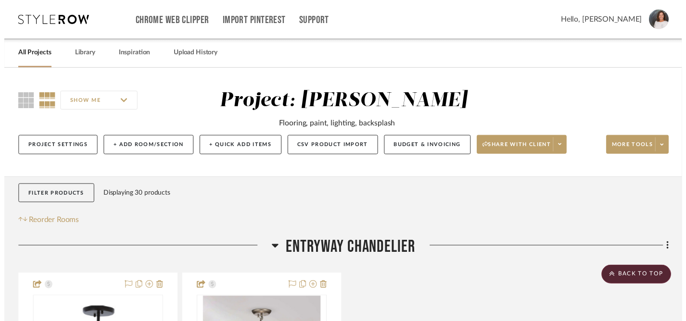
scroll to position [2568, 0]
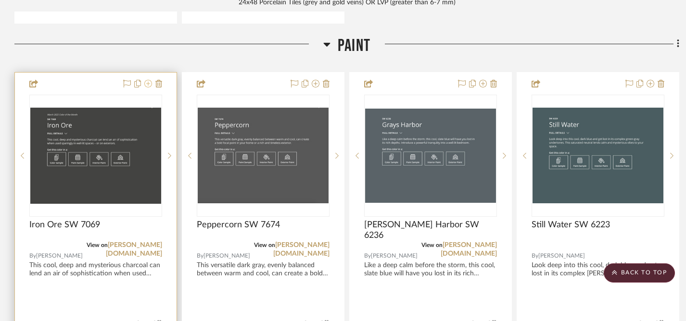
click at [147, 81] on icon at bounding box center [148, 84] width 8 height 8
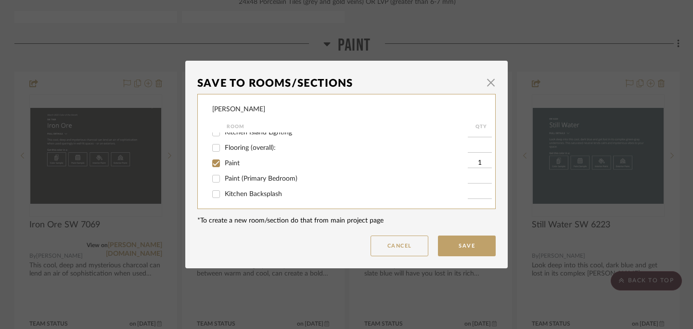
scroll to position [44, 0]
click at [213, 176] on input "Paint (Primary Bedroom)" at bounding box center [215, 175] width 15 height 15
checkbox input "true"
type input "1"
click at [215, 160] on input "Paint" at bounding box center [215, 159] width 15 height 15
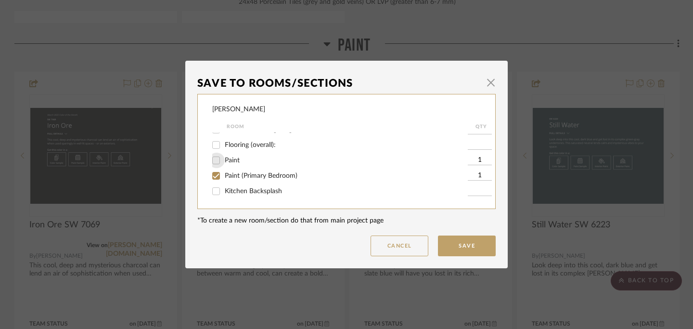
checkbox input "false"
click at [462, 241] on button "Save" at bounding box center [467, 245] width 58 height 21
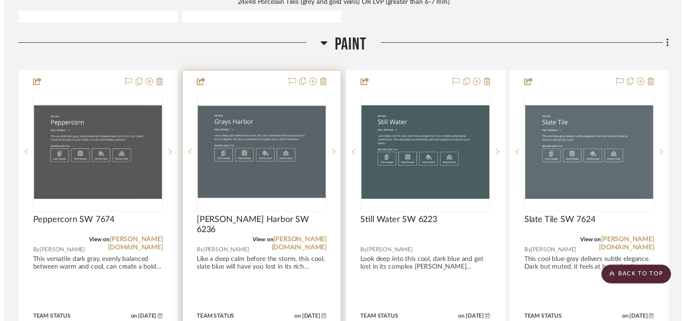
scroll to position [2568, 0]
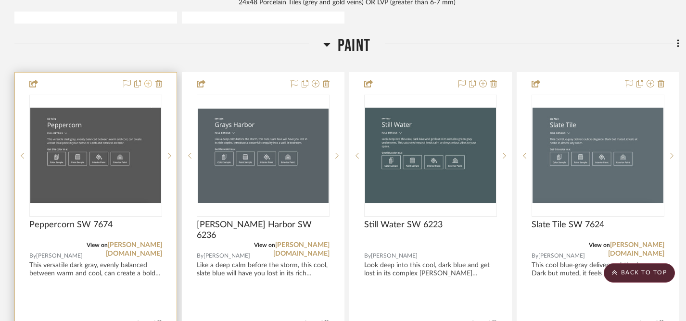
click at [147, 81] on icon at bounding box center [148, 84] width 8 height 8
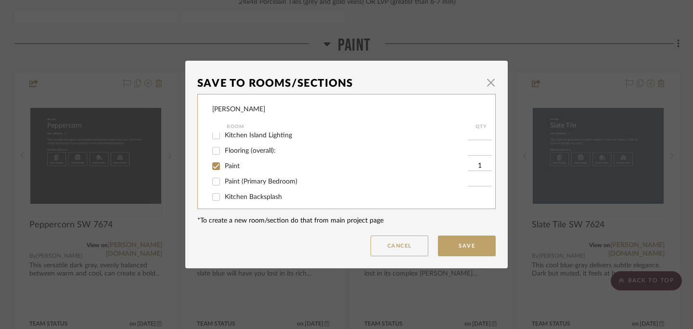
scroll to position [44, 0]
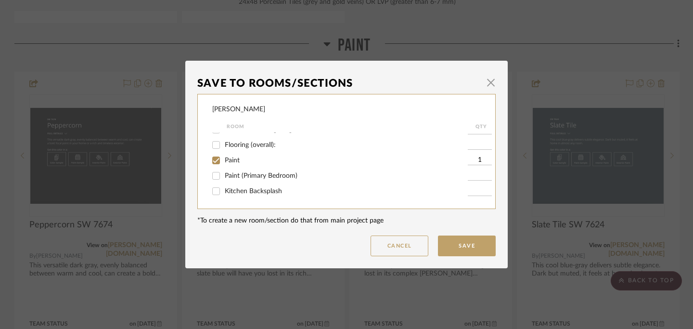
click at [214, 175] on input "Paint (Primary Bedroom)" at bounding box center [215, 175] width 15 height 15
checkbox input "true"
type input "1"
click at [216, 158] on input "Paint" at bounding box center [215, 159] width 15 height 15
checkbox input "false"
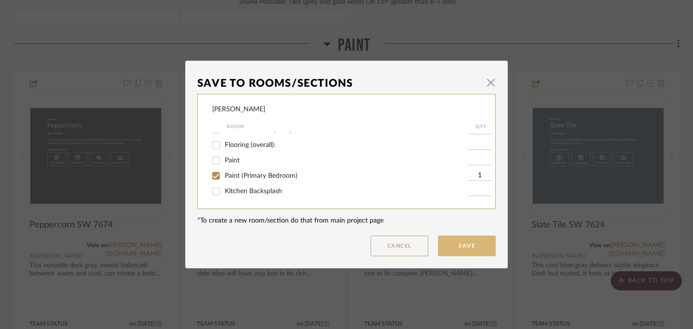
click at [468, 248] on button "Save" at bounding box center [467, 245] width 58 height 21
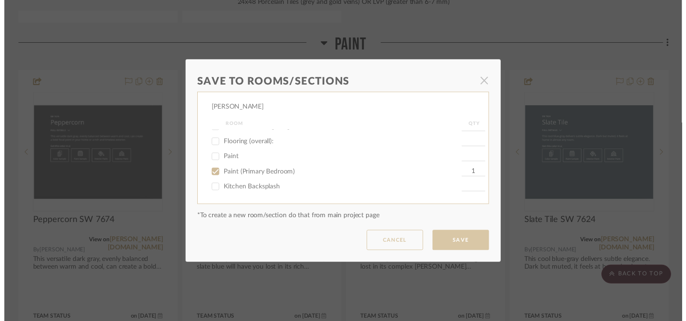
scroll to position [2568, 0]
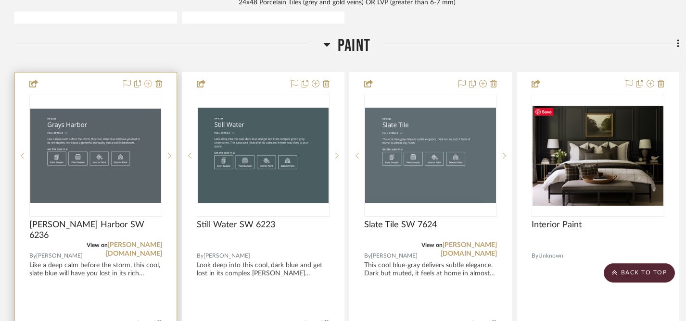
click at [148, 82] on icon at bounding box center [148, 84] width 8 height 8
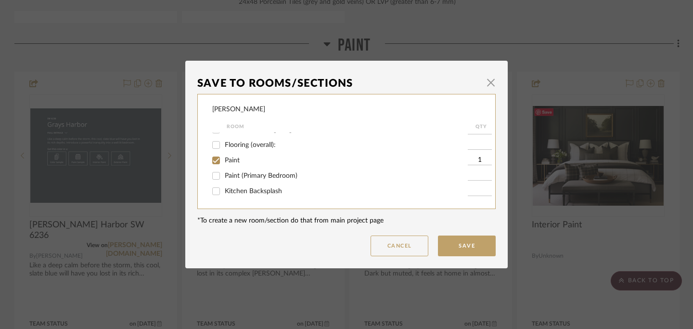
scroll to position [44, 0]
click at [216, 177] on input "Paint (Primary Bedroom)" at bounding box center [215, 175] width 15 height 15
checkbox input "true"
type input "1"
click at [215, 157] on input "Paint" at bounding box center [215, 159] width 15 height 15
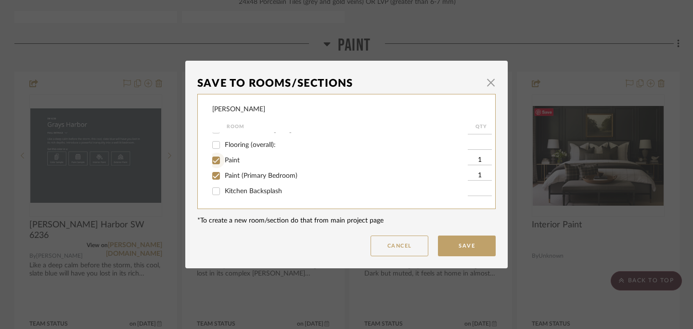
checkbox input "false"
click at [466, 247] on button "Save" at bounding box center [467, 245] width 58 height 21
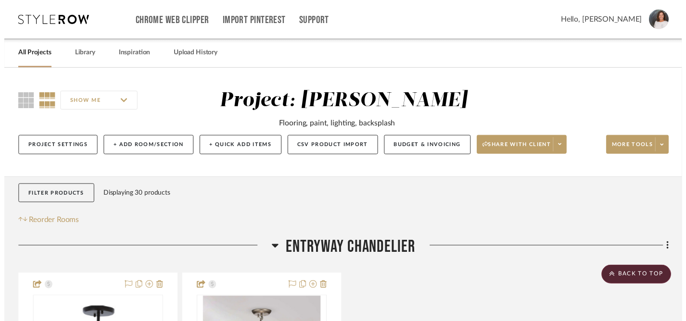
scroll to position [2568, 0]
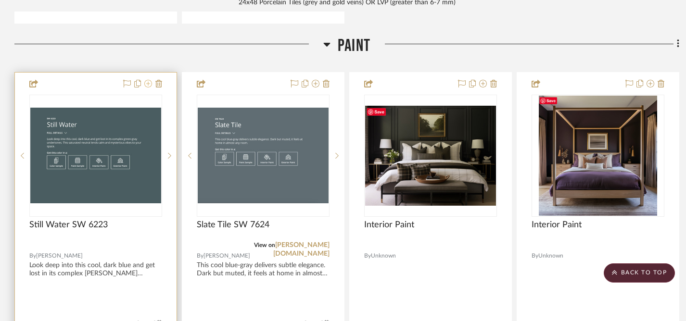
click at [148, 82] on icon at bounding box center [148, 84] width 8 height 8
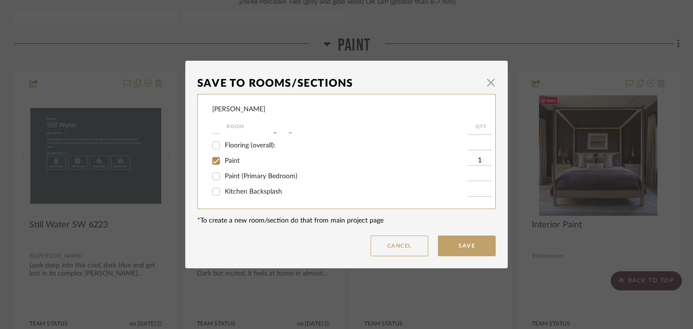
scroll to position [44, 0]
click at [215, 175] on input "Paint (Primary Bedroom)" at bounding box center [215, 175] width 15 height 15
checkbox input "true"
type input "1"
click at [214, 156] on input "Paint" at bounding box center [215, 159] width 15 height 15
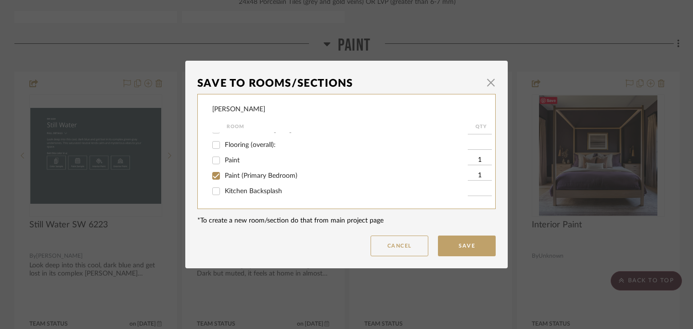
checkbox input "false"
click at [460, 249] on button "Save" at bounding box center [467, 245] width 58 height 21
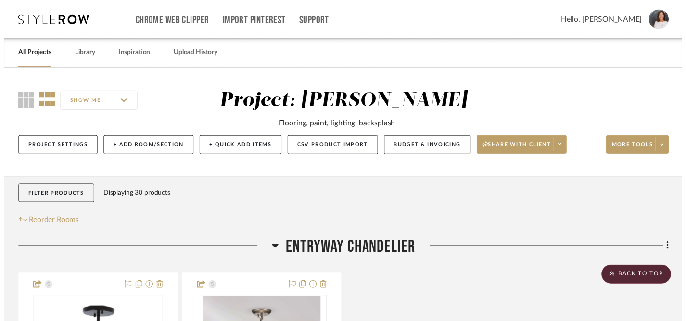
scroll to position [2568, 0]
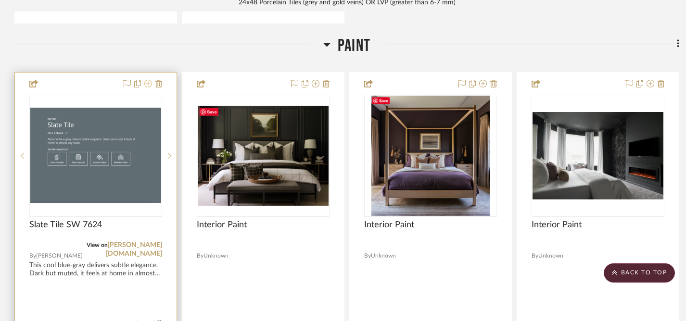
click at [149, 82] on icon at bounding box center [148, 84] width 8 height 8
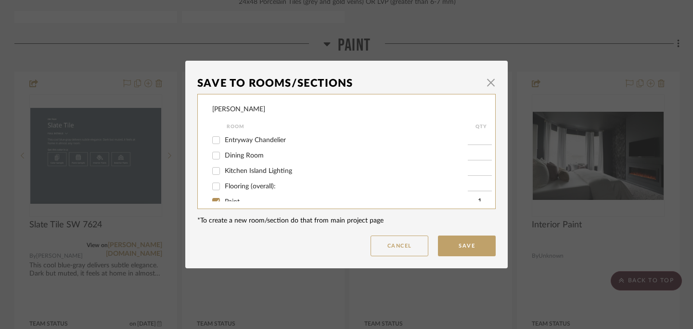
scroll to position [44, 0]
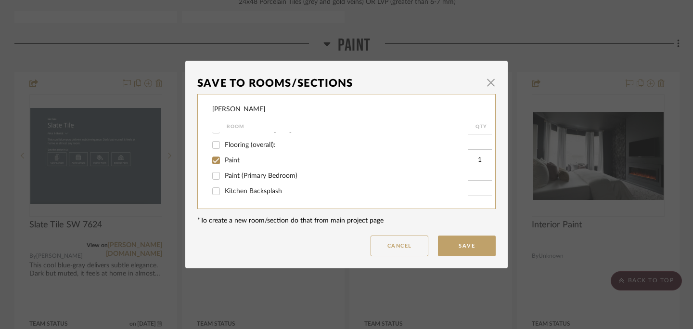
click at [214, 173] on input "Paint (Primary Bedroom)" at bounding box center [215, 175] width 15 height 15
checkbox input "true"
type input "1"
click at [214, 158] on input "Paint" at bounding box center [215, 159] width 15 height 15
checkbox input "false"
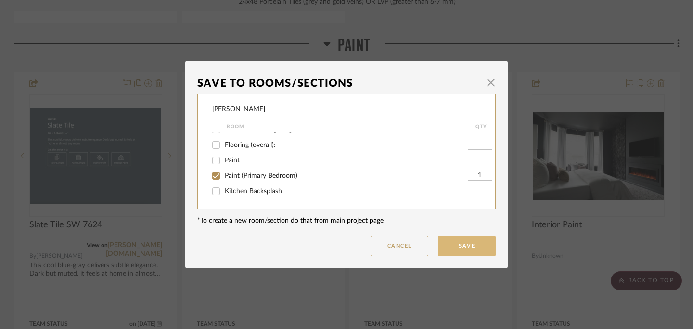
click at [473, 252] on button "Save" at bounding box center [467, 245] width 58 height 21
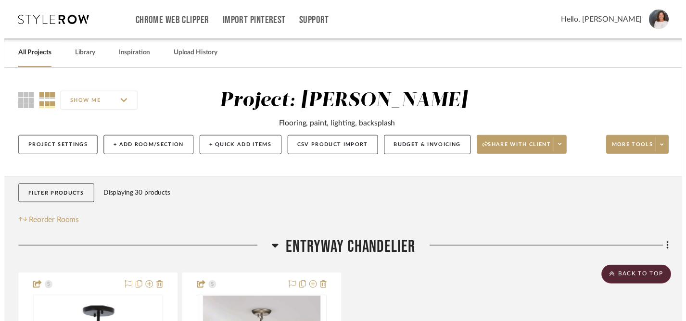
scroll to position [2568, 0]
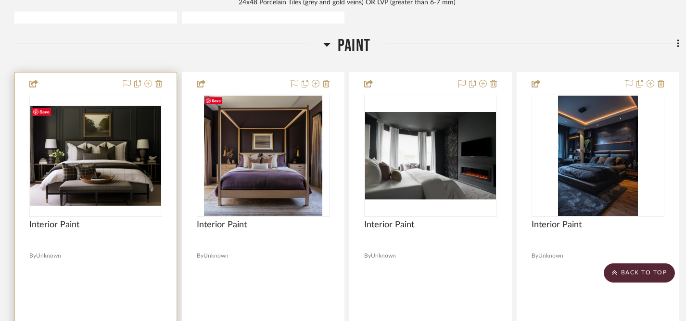
click at [147, 80] on icon at bounding box center [148, 84] width 8 height 8
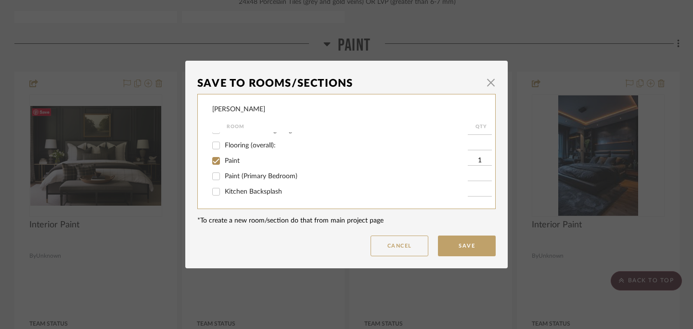
scroll to position [44, 0]
click at [213, 160] on input "Paint" at bounding box center [215, 159] width 15 height 15
checkbox input "false"
click at [216, 175] on input "Paint (Primary Bedroom)" at bounding box center [215, 175] width 15 height 15
checkbox input "true"
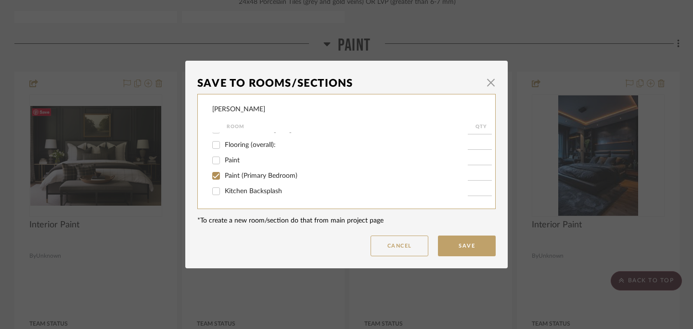
type input "1"
click at [469, 243] on button "Save" at bounding box center [467, 245] width 58 height 21
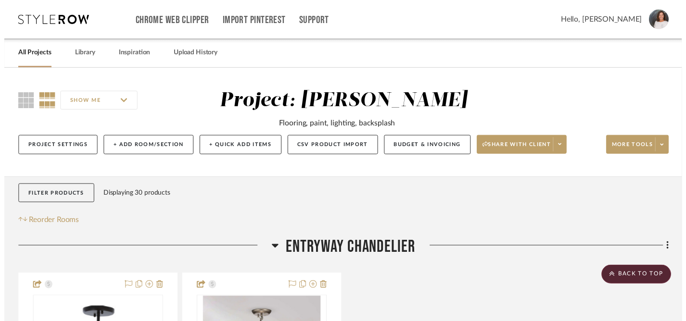
scroll to position [2568, 0]
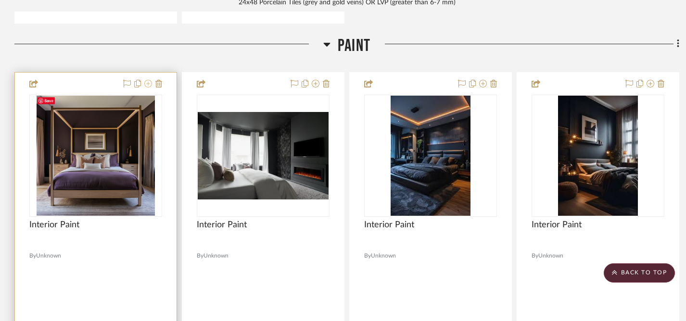
click at [148, 80] on icon at bounding box center [148, 84] width 8 height 8
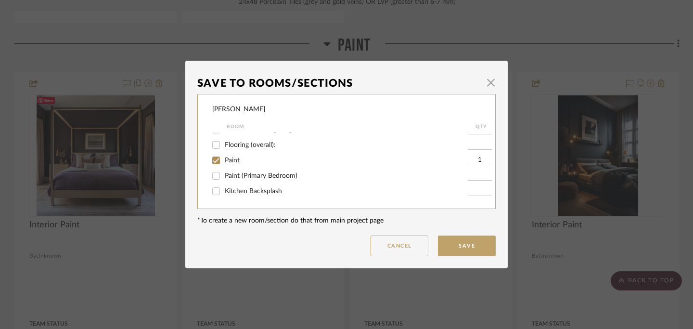
scroll to position [44, 0]
click at [214, 158] on input "Paint" at bounding box center [215, 159] width 15 height 15
checkbox input "false"
click at [214, 176] on input "Paint (Primary Bedroom)" at bounding box center [215, 175] width 15 height 15
checkbox input "true"
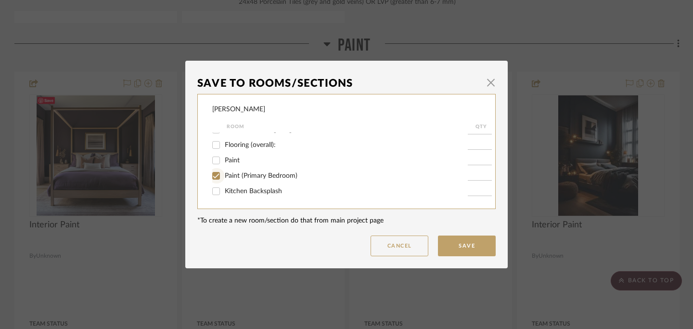
type input "1"
click at [468, 242] on button "Save" at bounding box center [467, 245] width 58 height 21
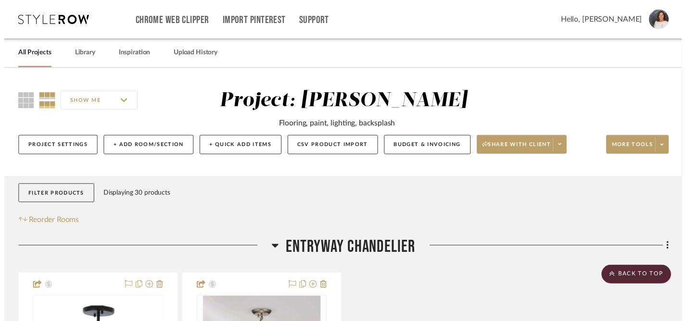
scroll to position [2568, 0]
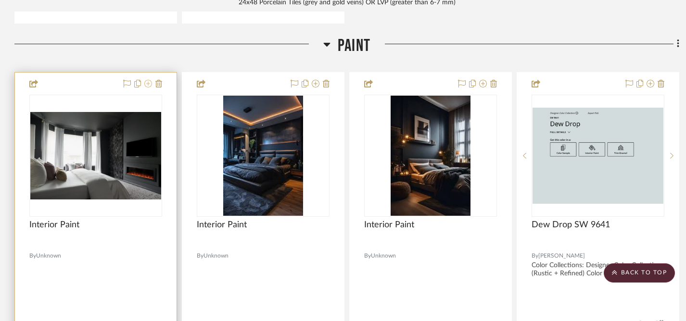
click at [148, 81] on icon at bounding box center [148, 84] width 8 height 8
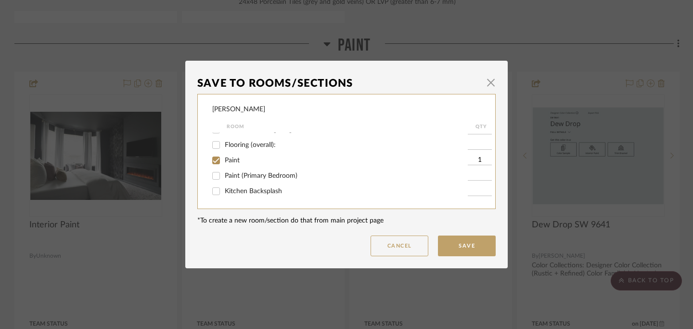
scroll to position [44, 0]
click at [216, 173] on input "Paint (Primary Bedroom)" at bounding box center [215, 175] width 15 height 15
checkbox input "true"
type input "1"
click at [213, 158] on input "Paint" at bounding box center [215, 159] width 15 height 15
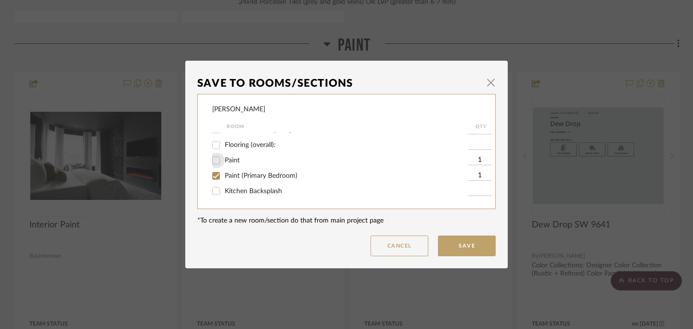
checkbox input "false"
click at [471, 247] on button "Save" at bounding box center [467, 245] width 58 height 21
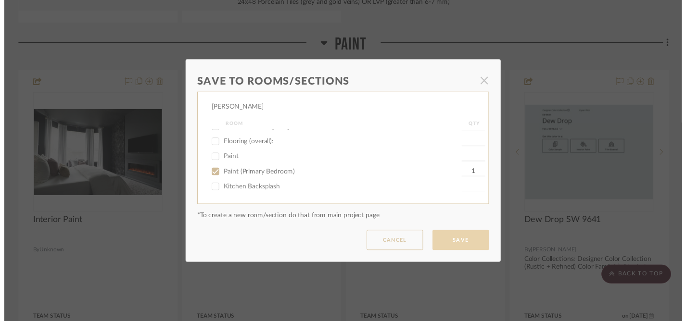
scroll to position [2568, 0]
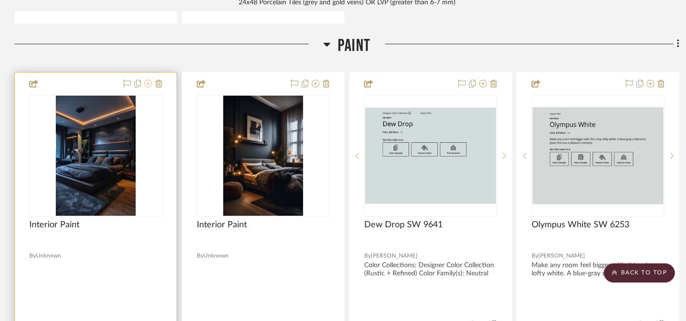
click at [148, 82] on icon at bounding box center [148, 84] width 8 height 8
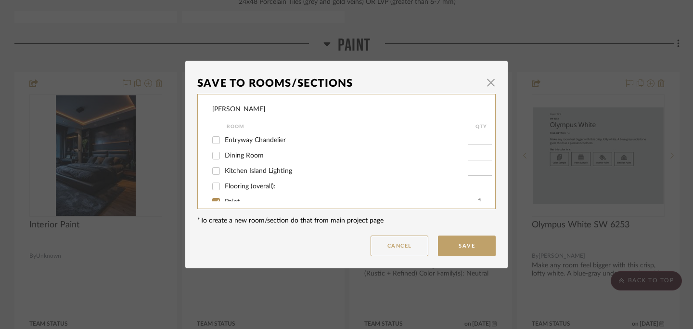
scroll to position [44, 0]
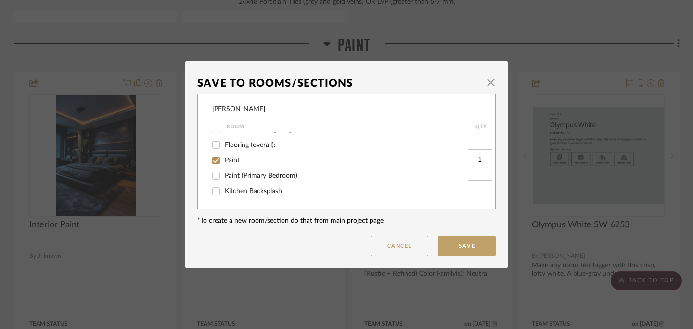
click at [213, 175] on input "Paint (Primary Bedroom)" at bounding box center [215, 175] width 15 height 15
checkbox input "true"
type input "1"
click at [214, 158] on input "Paint" at bounding box center [215, 159] width 15 height 15
checkbox input "false"
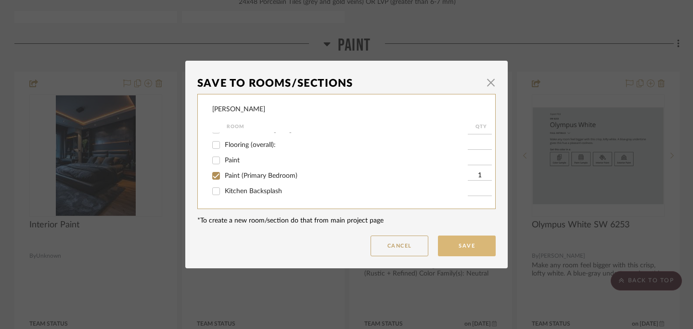
click at [465, 249] on button "Save" at bounding box center [467, 245] width 58 height 21
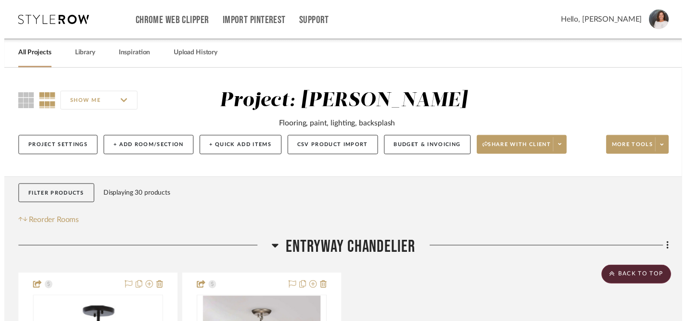
scroll to position [2568, 0]
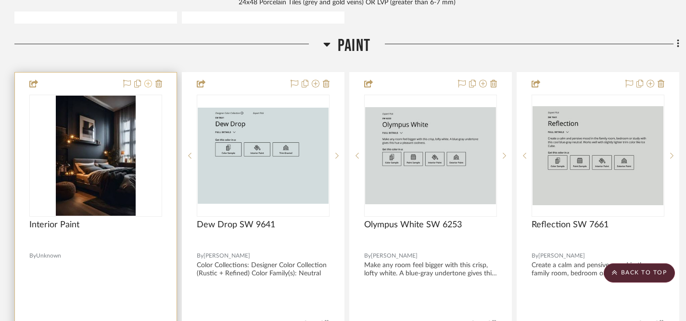
click at [148, 82] on icon at bounding box center [148, 84] width 8 height 8
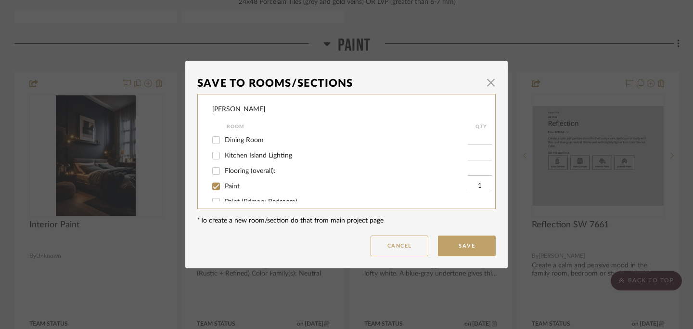
scroll to position [44, 0]
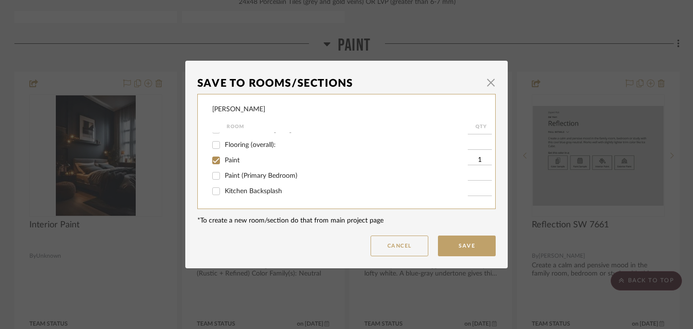
click at [216, 178] on input "Paint (Primary Bedroom)" at bounding box center [215, 175] width 15 height 15
checkbox input "true"
type input "1"
click at [212, 159] on input "Paint" at bounding box center [215, 159] width 15 height 15
checkbox input "false"
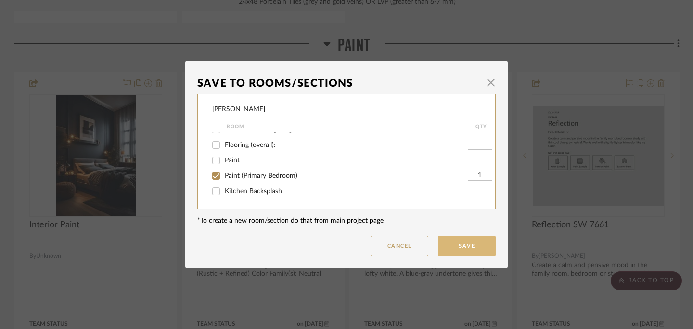
click at [461, 249] on button "Save" at bounding box center [467, 245] width 58 height 21
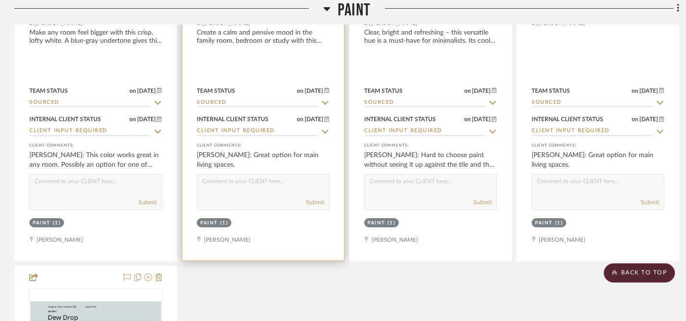
scroll to position [2802, 0]
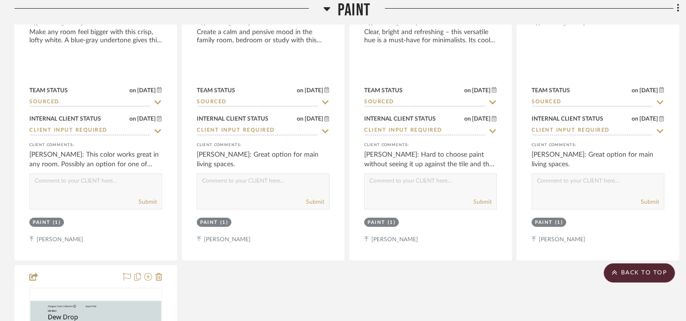
click at [292, 289] on div "Olympus White SW 6253 By Sherwin-Williams Make any room feel bigger with this c…" at bounding box center [346, 263] width 665 height 849
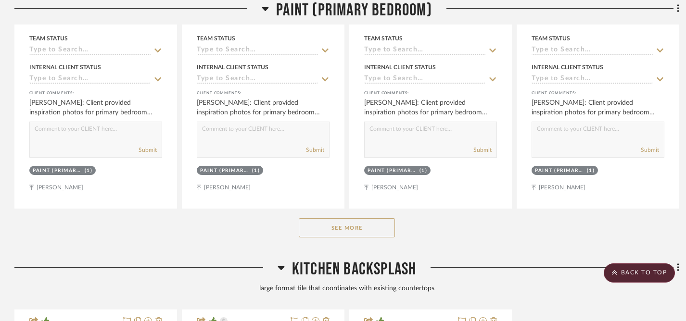
scroll to position [3779, 0]
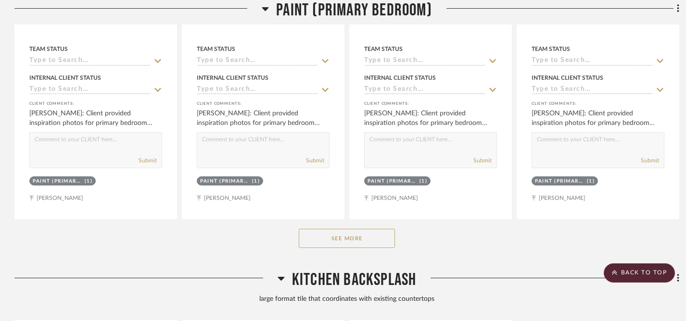
click at [348, 234] on button "See More" at bounding box center [347, 238] width 96 height 19
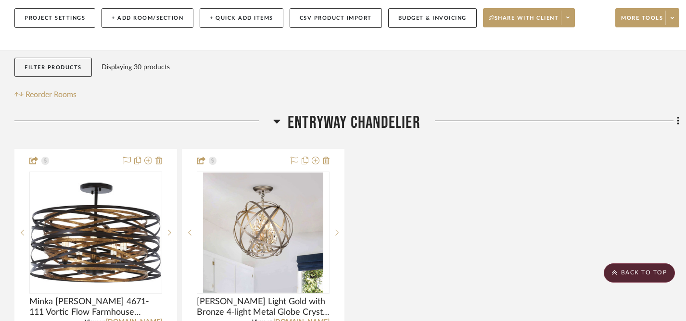
scroll to position [0, 0]
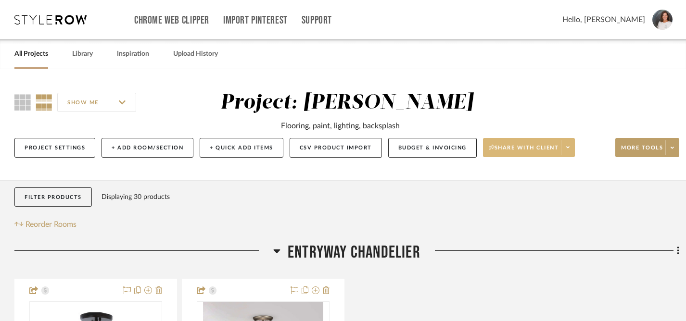
click at [524, 148] on span "Share with client" at bounding box center [524, 151] width 70 height 14
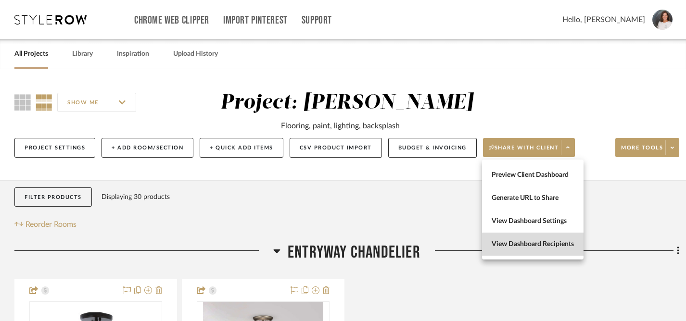
click at [544, 247] on span "View Dashboard Recipients" at bounding box center [533, 245] width 82 height 8
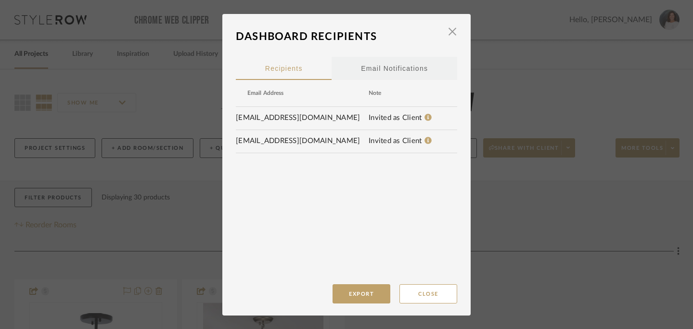
click at [397, 71] on div "Email Notifications" at bounding box center [394, 68] width 67 height 24
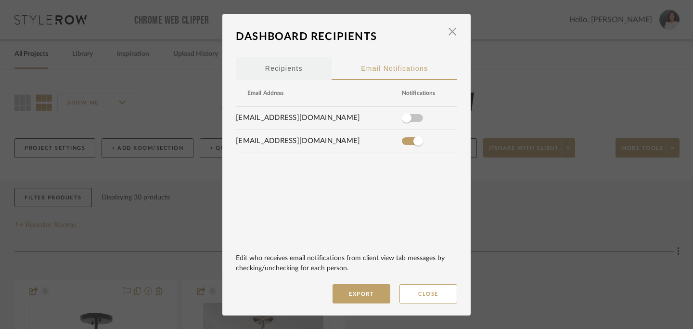
click at [286, 69] on span "Recipients" at bounding box center [284, 68] width 38 height 7
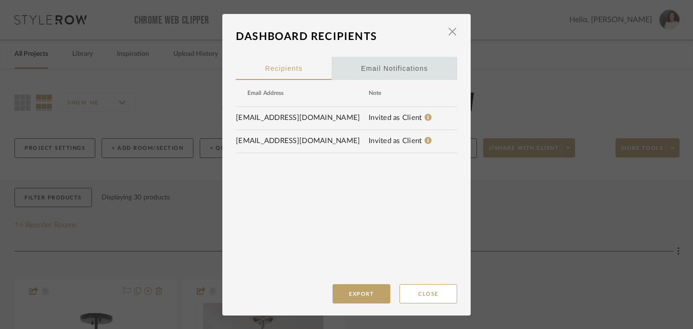
click at [386, 70] on div "Email Notifications" at bounding box center [394, 68] width 67 height 24
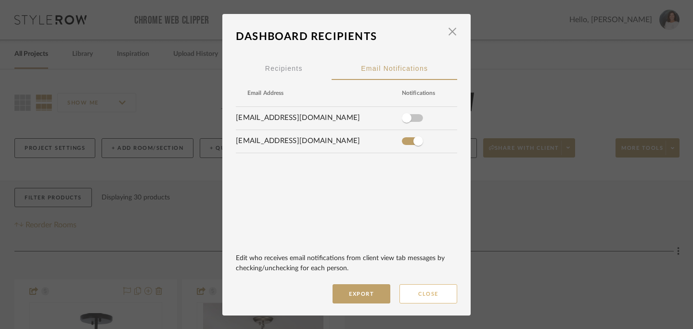
click at [420, 292] on button "Close" at bounding box center [428, 293] width 58 height 19
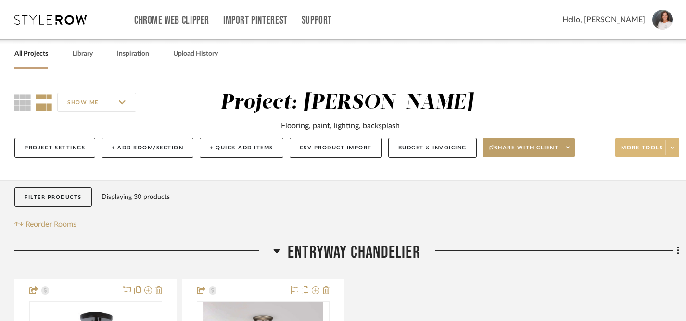
click at [651, 152] on span "More tools" at bounding box center [642, 151] width 42 height 14
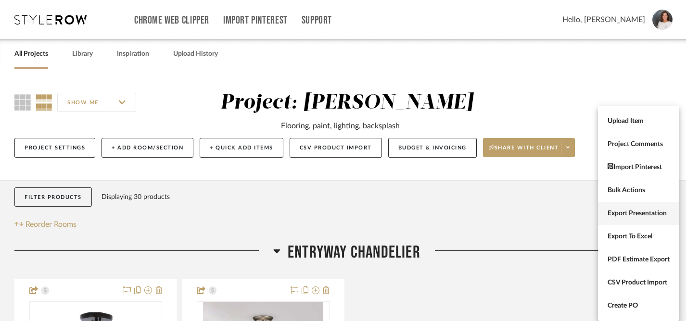
click at [634, 214] on span "Export Presentation" at bounding box center [639, 214] width 62 height 8
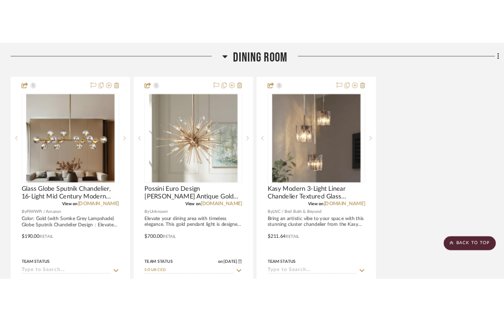
scroll to position [691, 0]
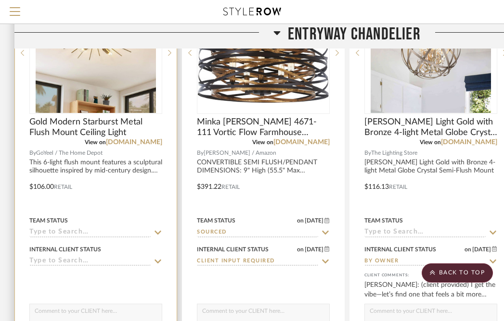
scroll to position [284, 0]
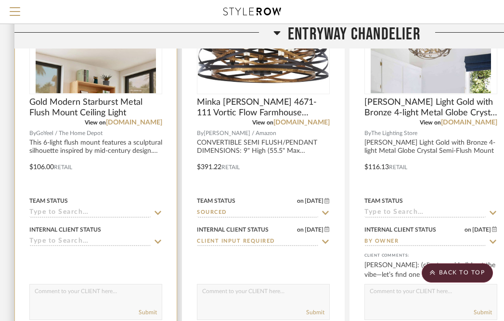
click at [158, 212] on icon at bounding box center [157, 213] width 9 height 8
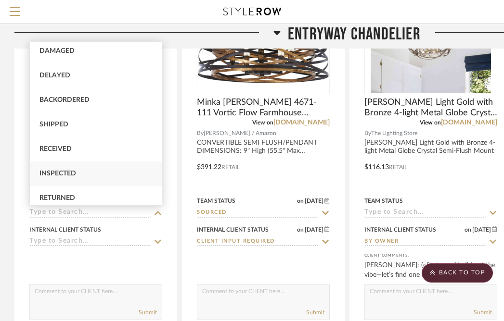
scroll to position [252, 0]
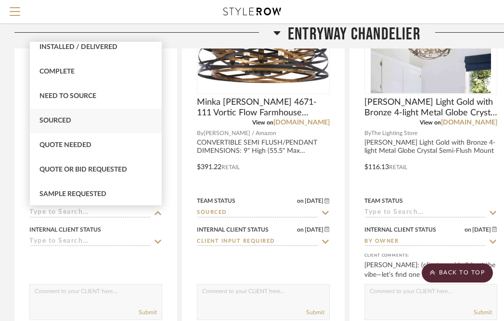
click at [82, 119] on div "Sourced" at bounding box center [96, 121] width 132 height 25
type input "9/3/2025"
type input "Sourced"
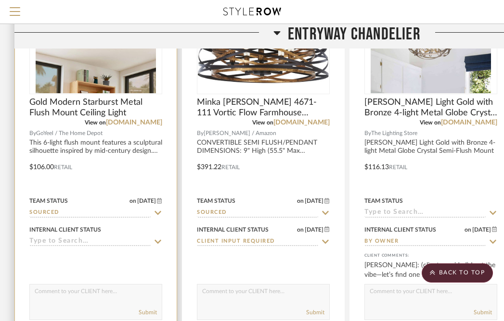
click at [156, 239] on icon at bounding box center [157, 242] width 9 height 8
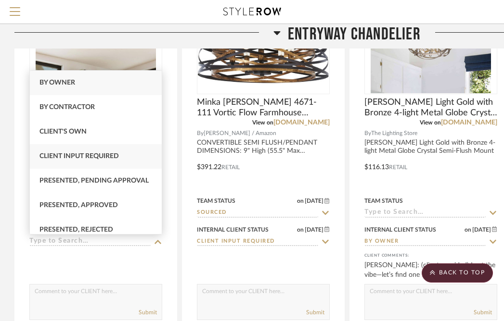
click at [116, 158] on span "Client Input Required" at bounding box center [78, 156] width 79 height 7
type input "9/3/2025"
type input "Client Input Required"
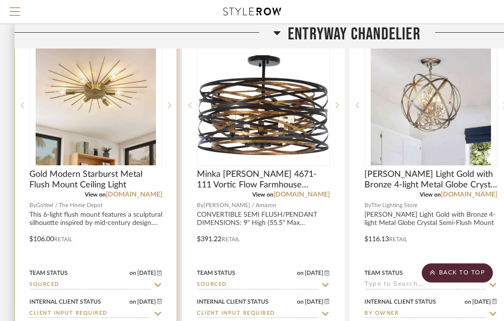
scroll to position [127, 0]
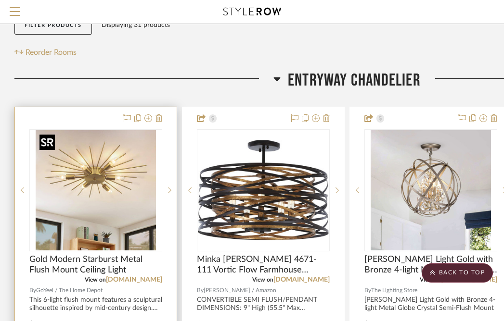
click at [108, 194] on img "0" at bounding box center [96, 190] width 120 height 120
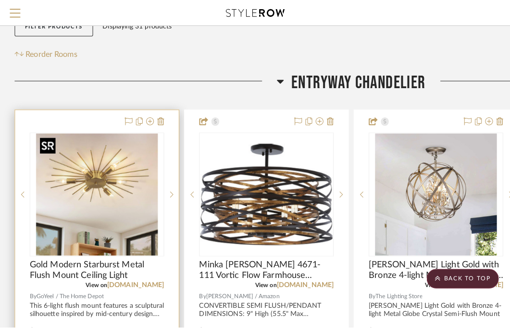
scroll to position [0, 0]
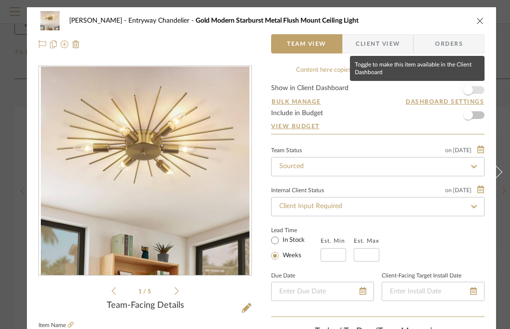
click at [470, 90] on span "button" at bounding box center [469, 90] width 10 height 10
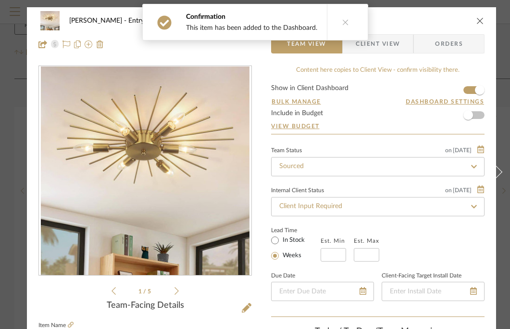
click at [483, 22] on icon "close" at bounding box center [481, 21] width 8 height 8
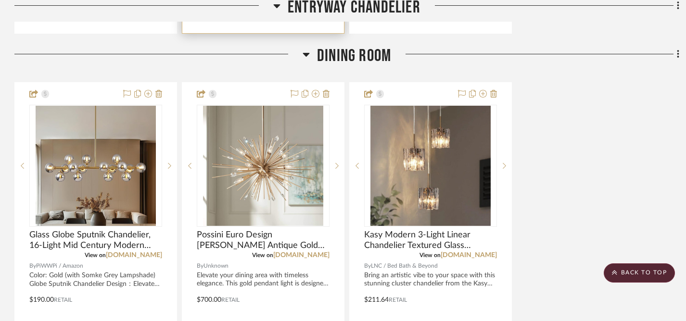
scroll to position [736, 0]
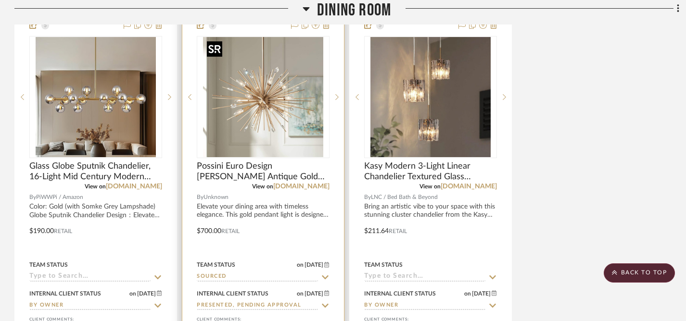
click at [274, 117] on img "0" at bounding box center [263, 97] width 120 height 120
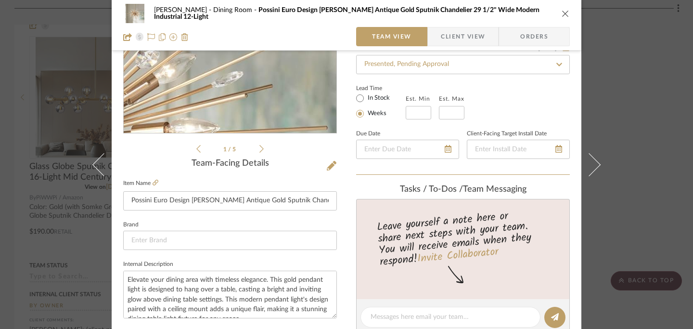
scroll to position [156, 0]
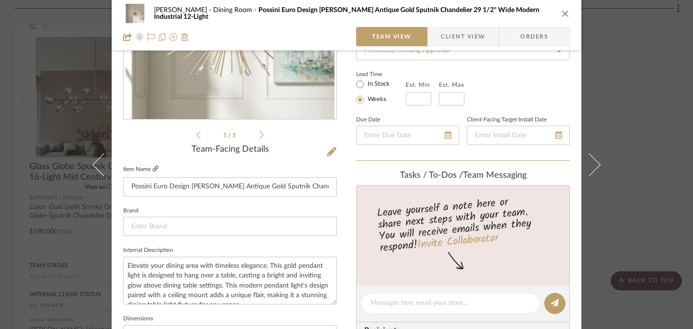
click at [152, 169] on icon at bounding box center [155, 168] width 6 height 6
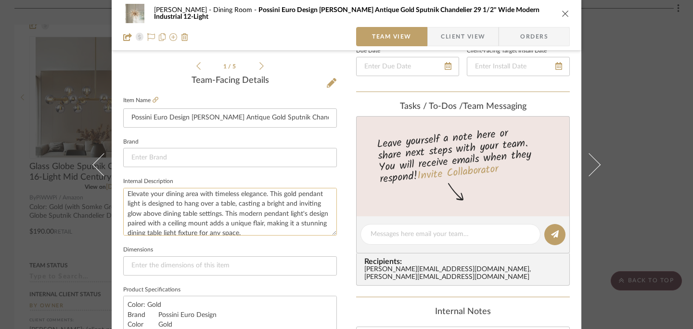
scroll to position [0, 0]
click at [510, 15] on icon "close" at bounding box center [565, 14] width 8 height 8
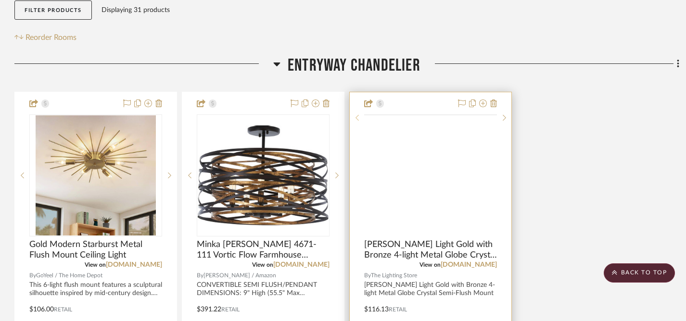
scroll to position [187, 0]
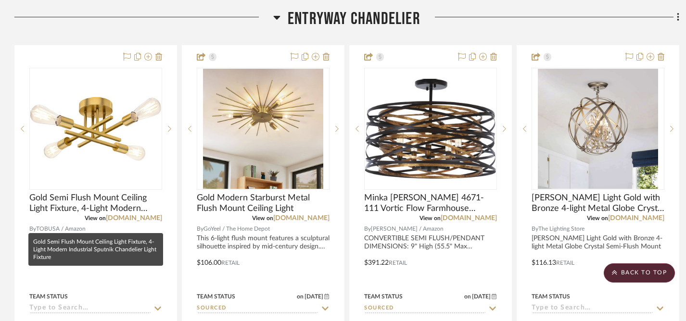
scroll to position [279, 0]
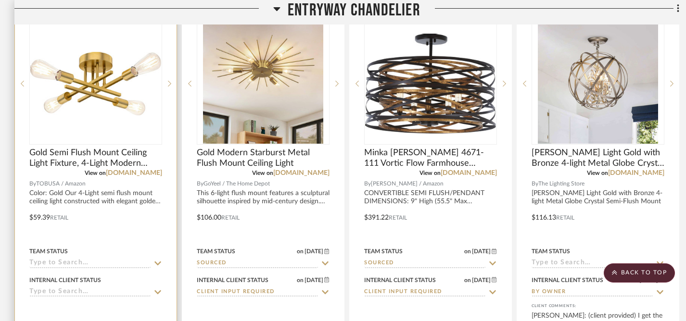
click at [155, 267] on icon at bounding box center [157, 264] width 9 height 8
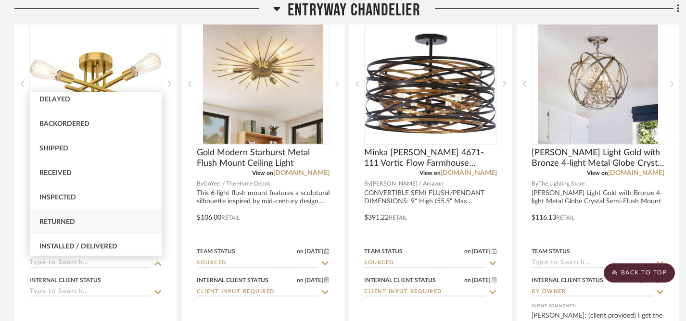
scroll to position [237, 0]
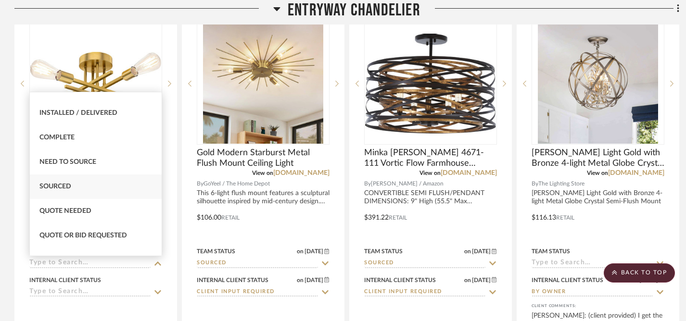
click at [80, 184] on div "Sourced" at bounding box center [96, 187] width 132 height 25
type input "9/3/2025"
type input "Sourced"
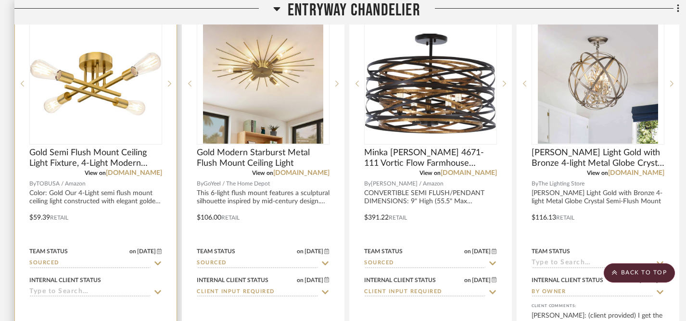
click at [155, 293] on icon at bounding box center [157, 293] width 7 height 4
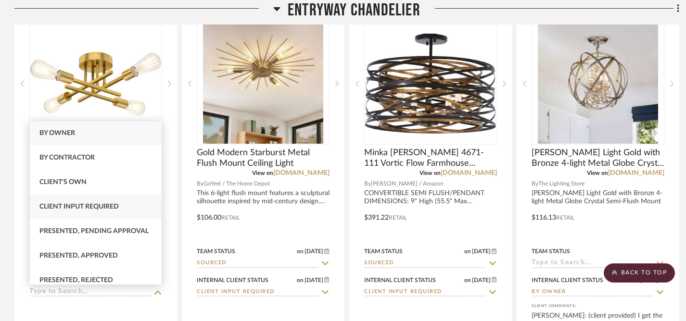
click at [89, 207] on span "Client Input Required" at bounding box center [78, 206] width 79 height 7
type input "9/3/2025"
type input "Client Input Required"
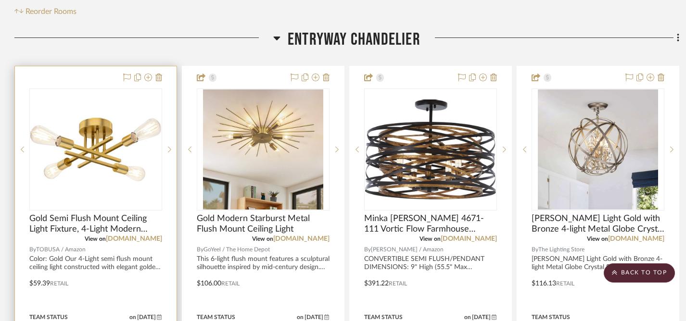
scroll to position [211, 0]
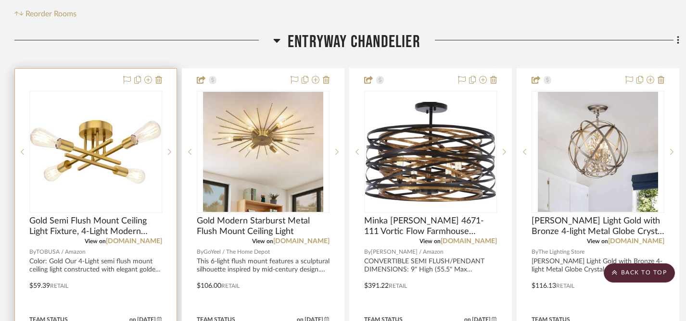
click at [97, 161] on img "0" at bounding box center [95, 151] width 131 height 63
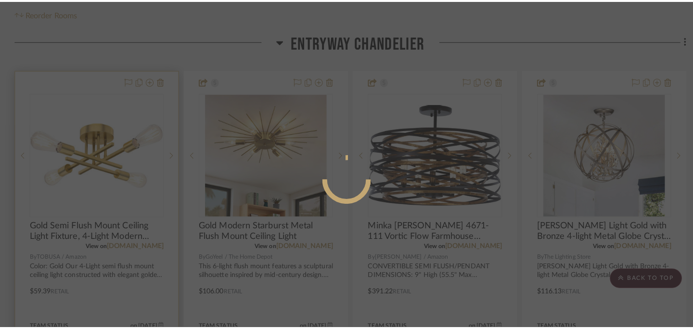
scroll to position [0, 0]
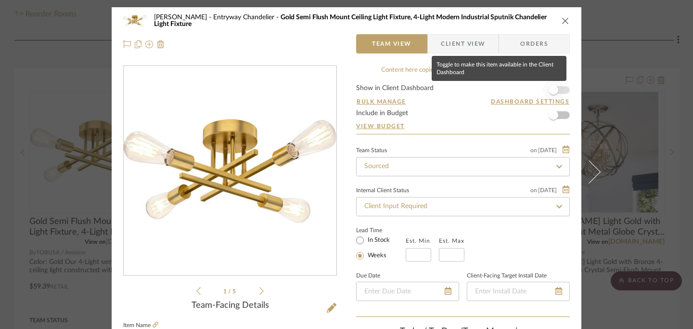
click at [553, 92] on span "button" at bounding box center [553, 90] width 10 height 10
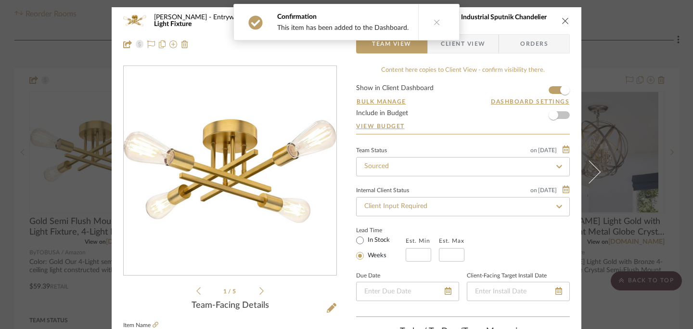
click at [561, 22] on icon "close" at bounding box center [565, 21] width 8 height 8
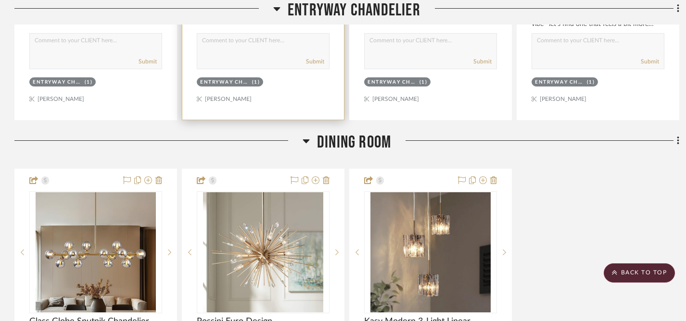
scroll to position [584, 0]
